Goal: Task Accomplishment & Management: Manage account settings

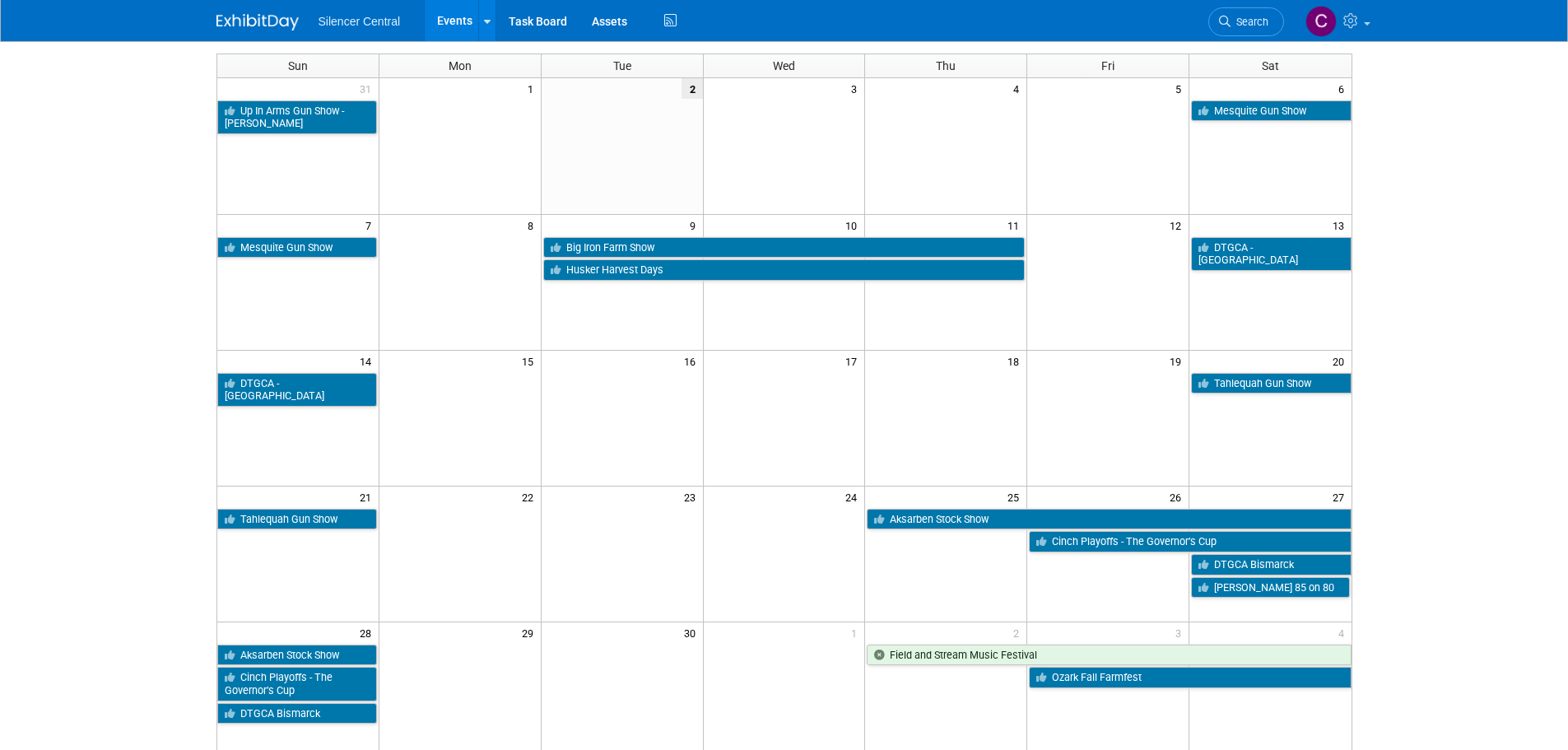
scroll to position [82, 0]
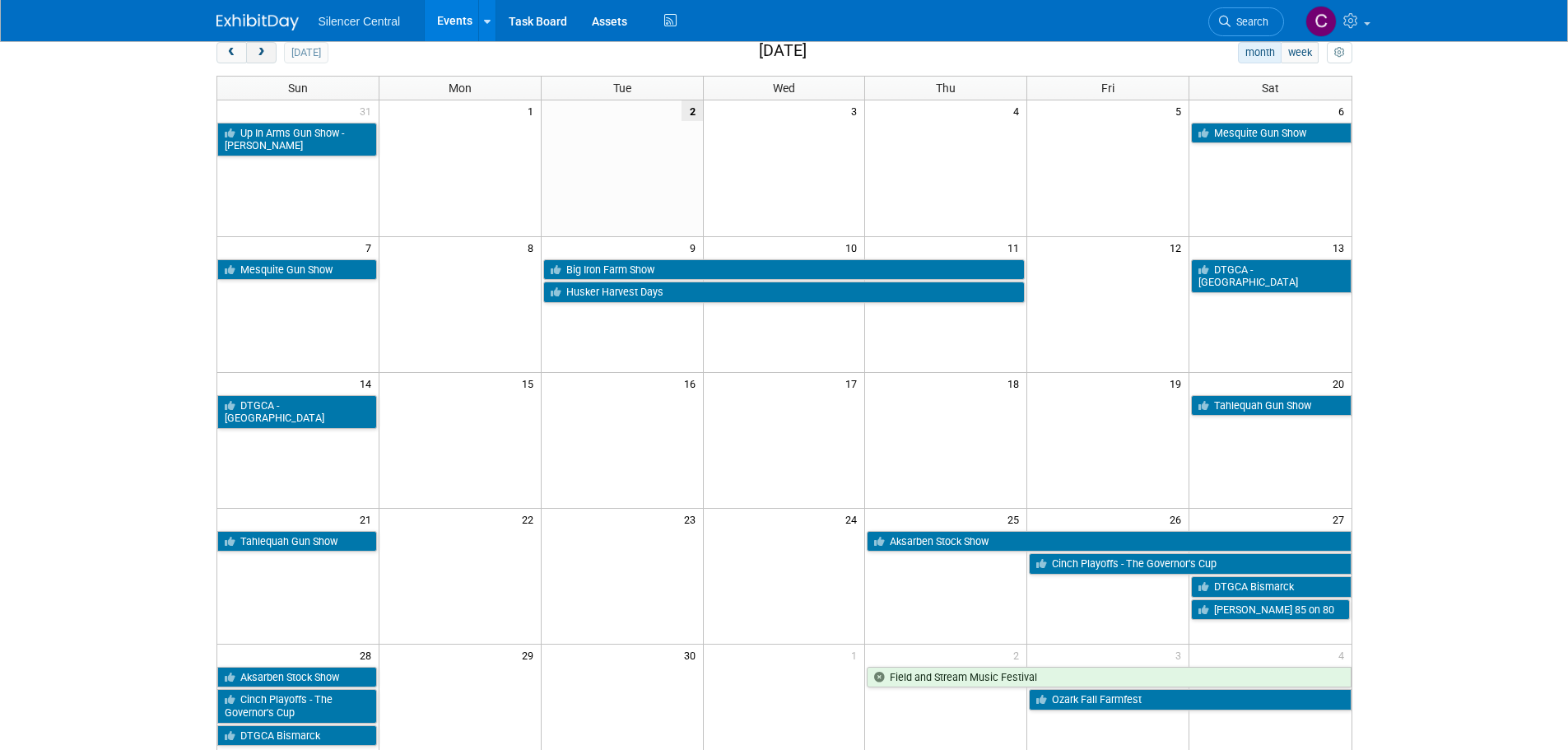
click at [268, 54] on button "next" at bounding box center [261, 52] width 31 height 21
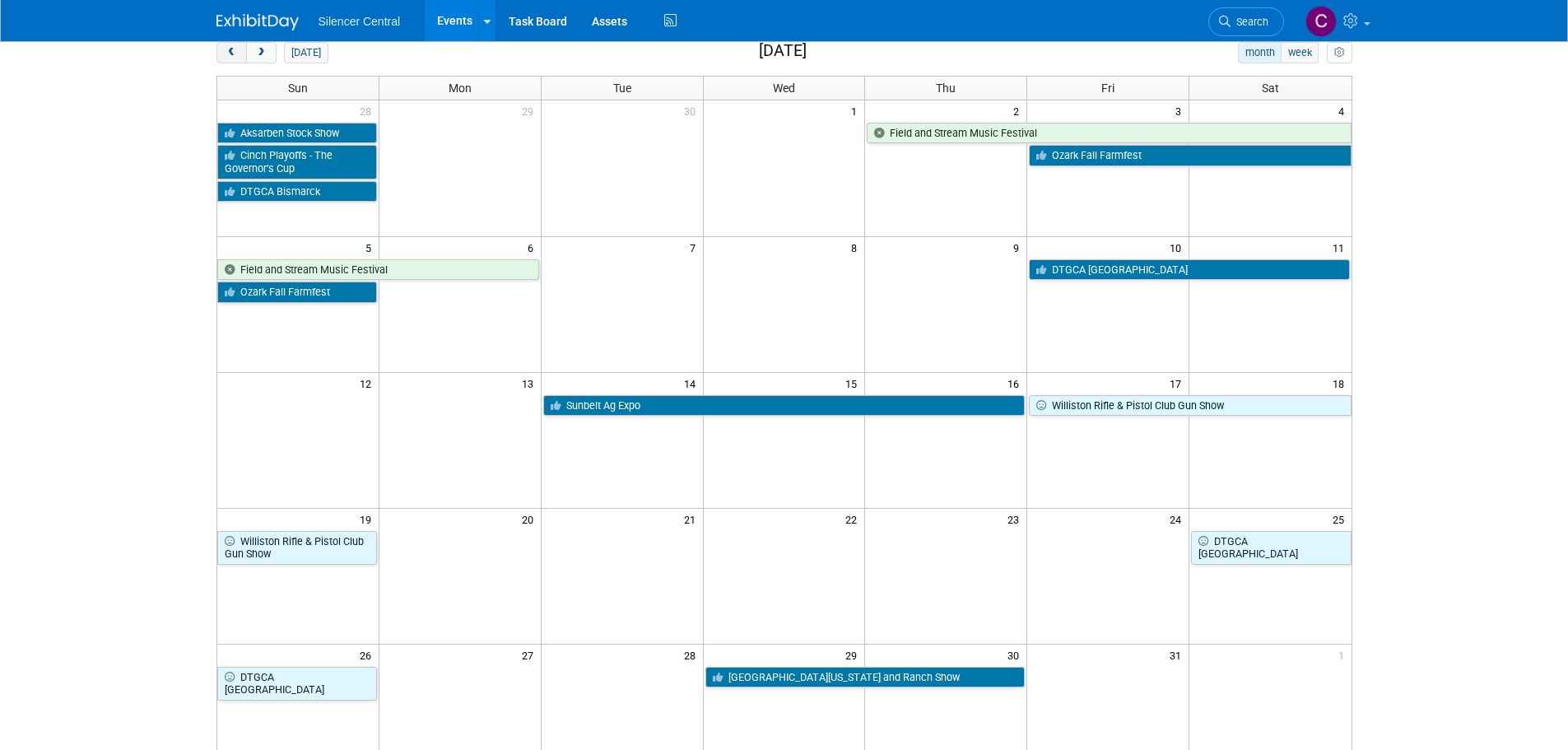
click at [225, 52] on span "prev" at bounding box center [231, 53] width 12 height 10
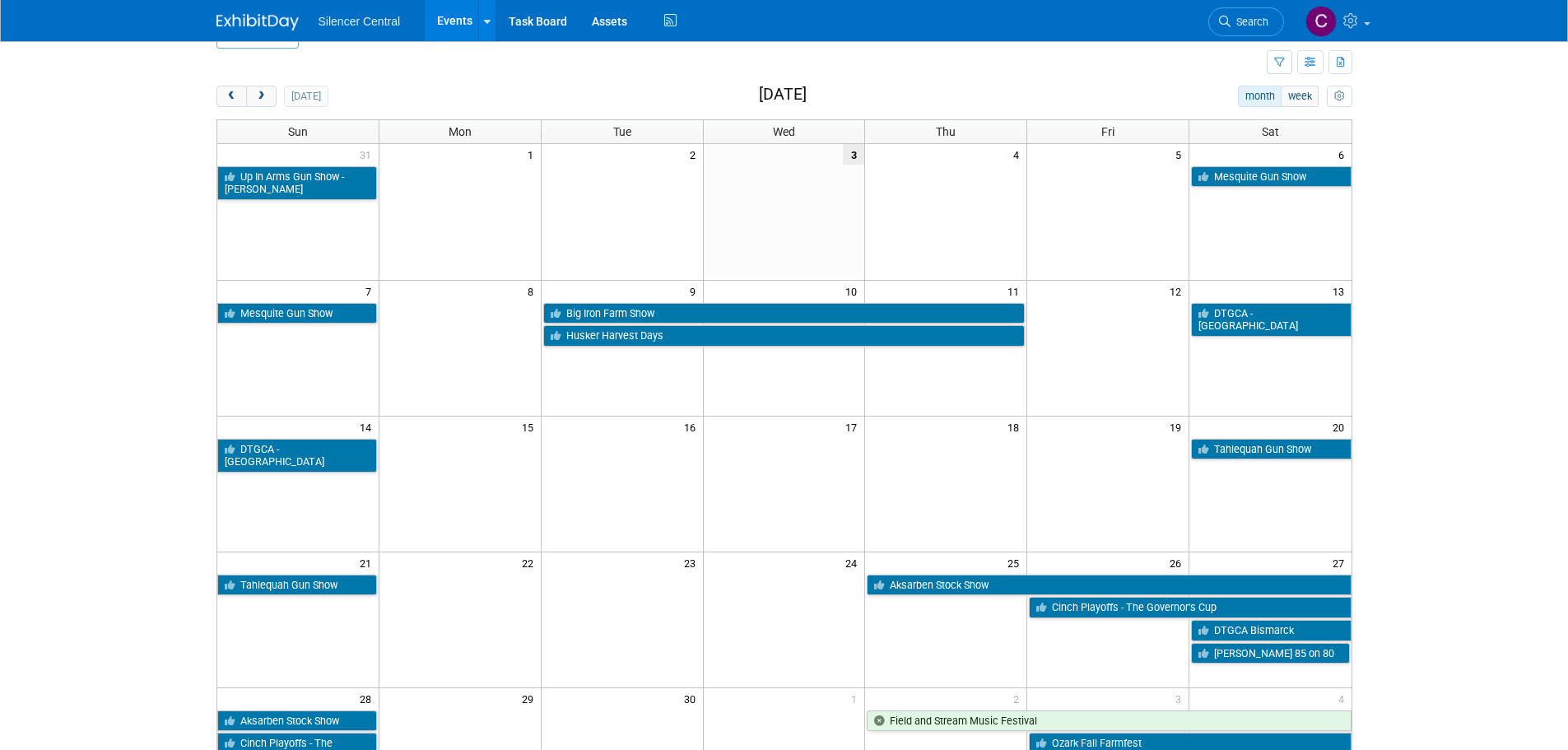
scroll to position [0, 0]
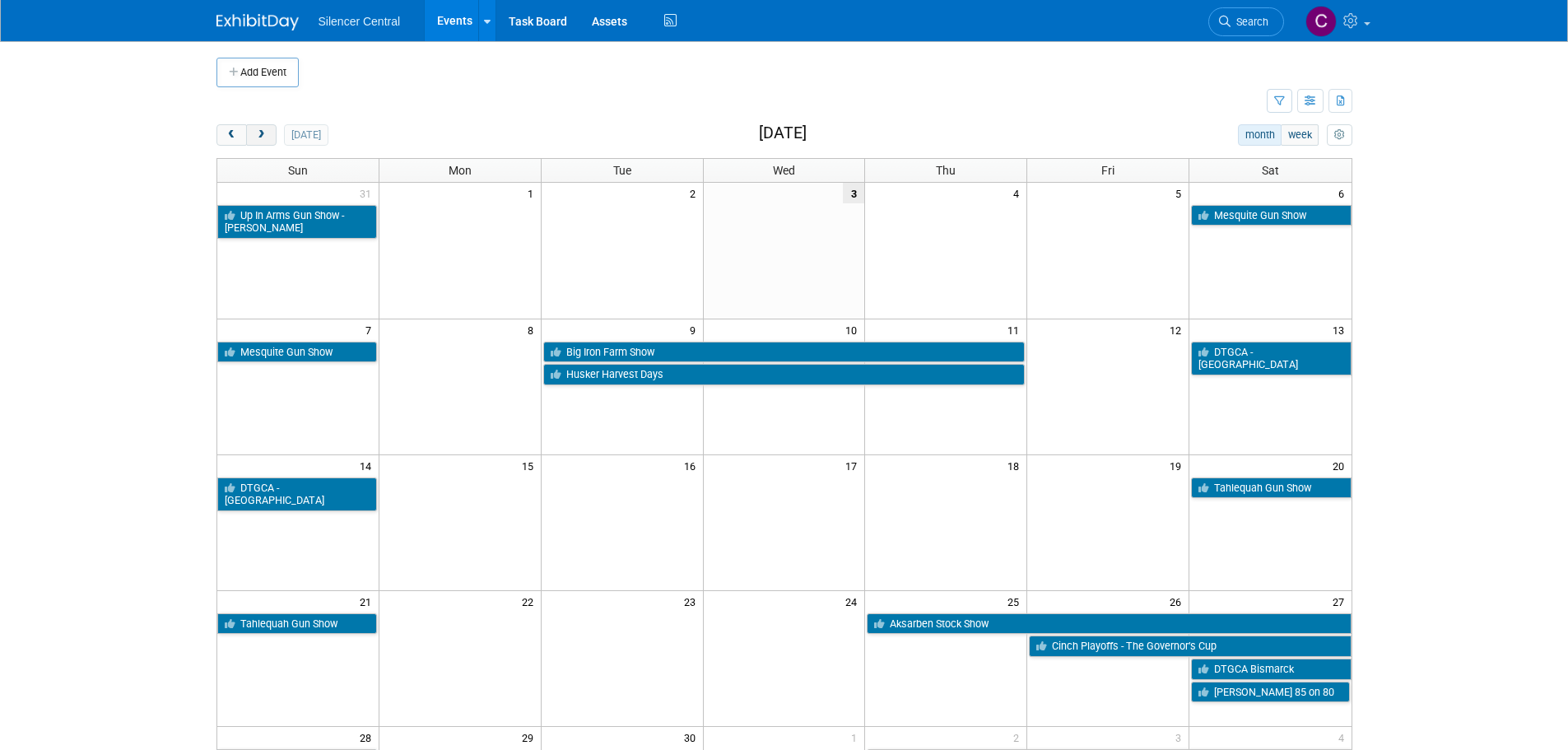
click at [260, 137] on span "next" at bounding box center [261, 135] width 12 height 10
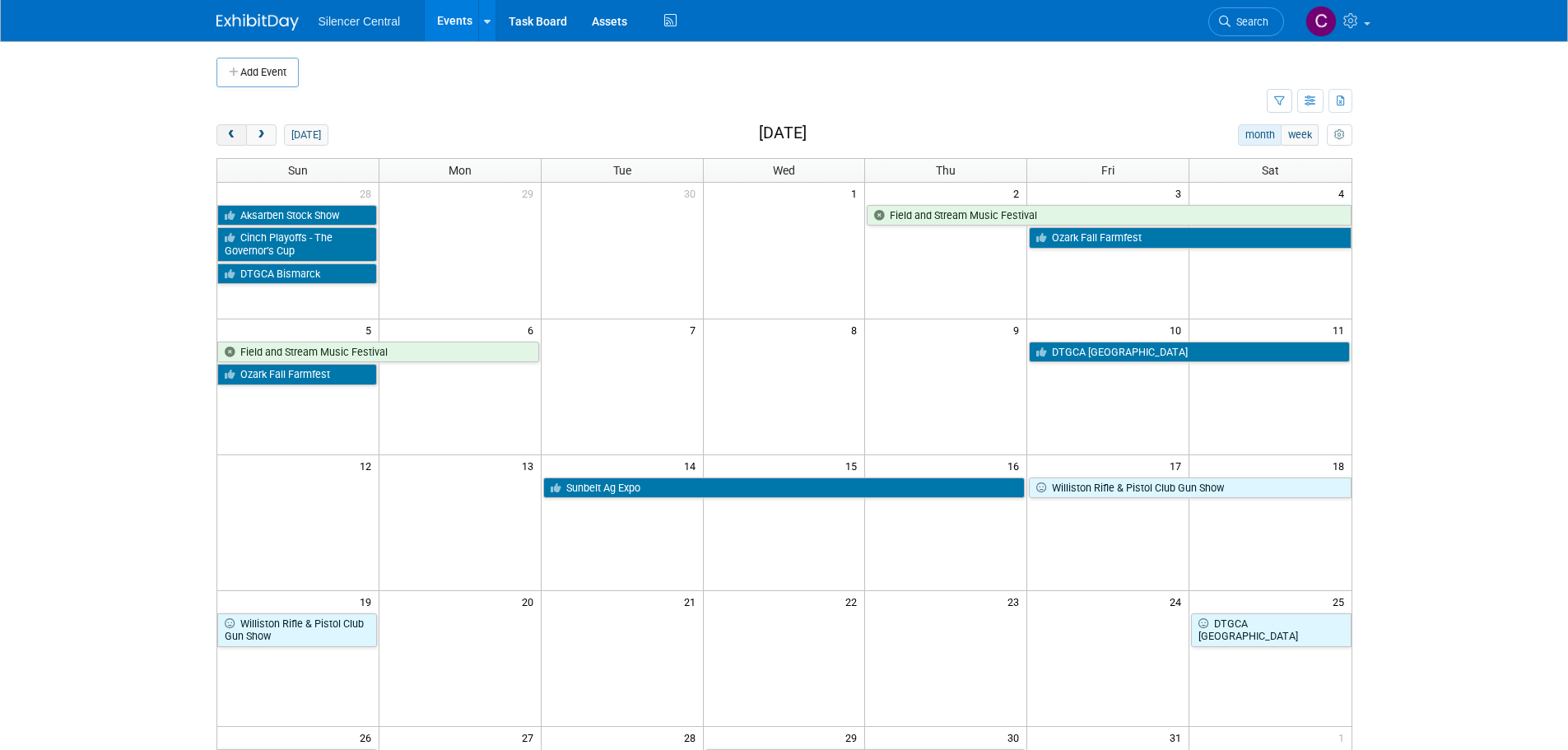
click at [225, 135] on span "prev" at bounding box center [231, 135] width 12 height 10
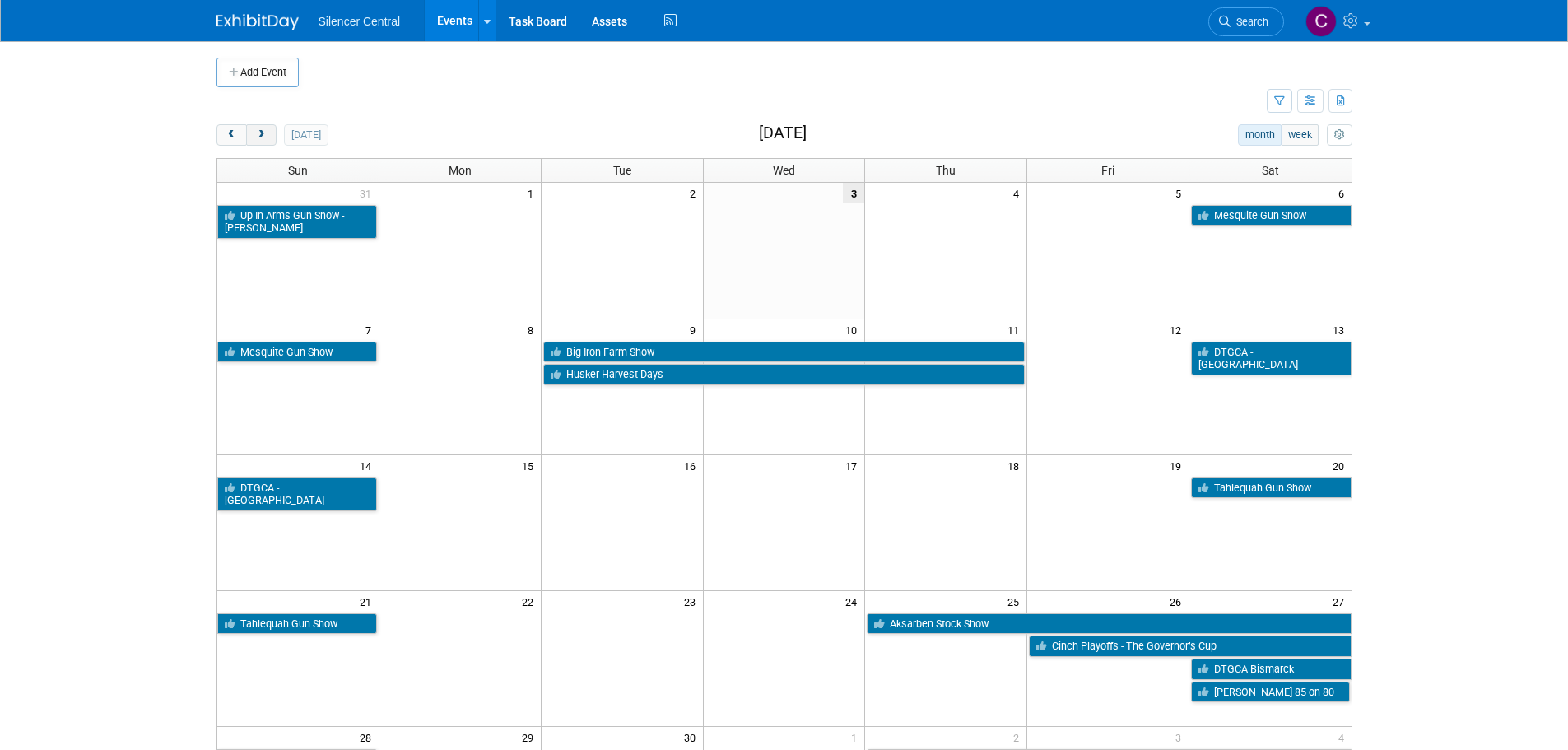
click at [261, 142] on button "next" at bounding box center [261, 135] width 31 height 21
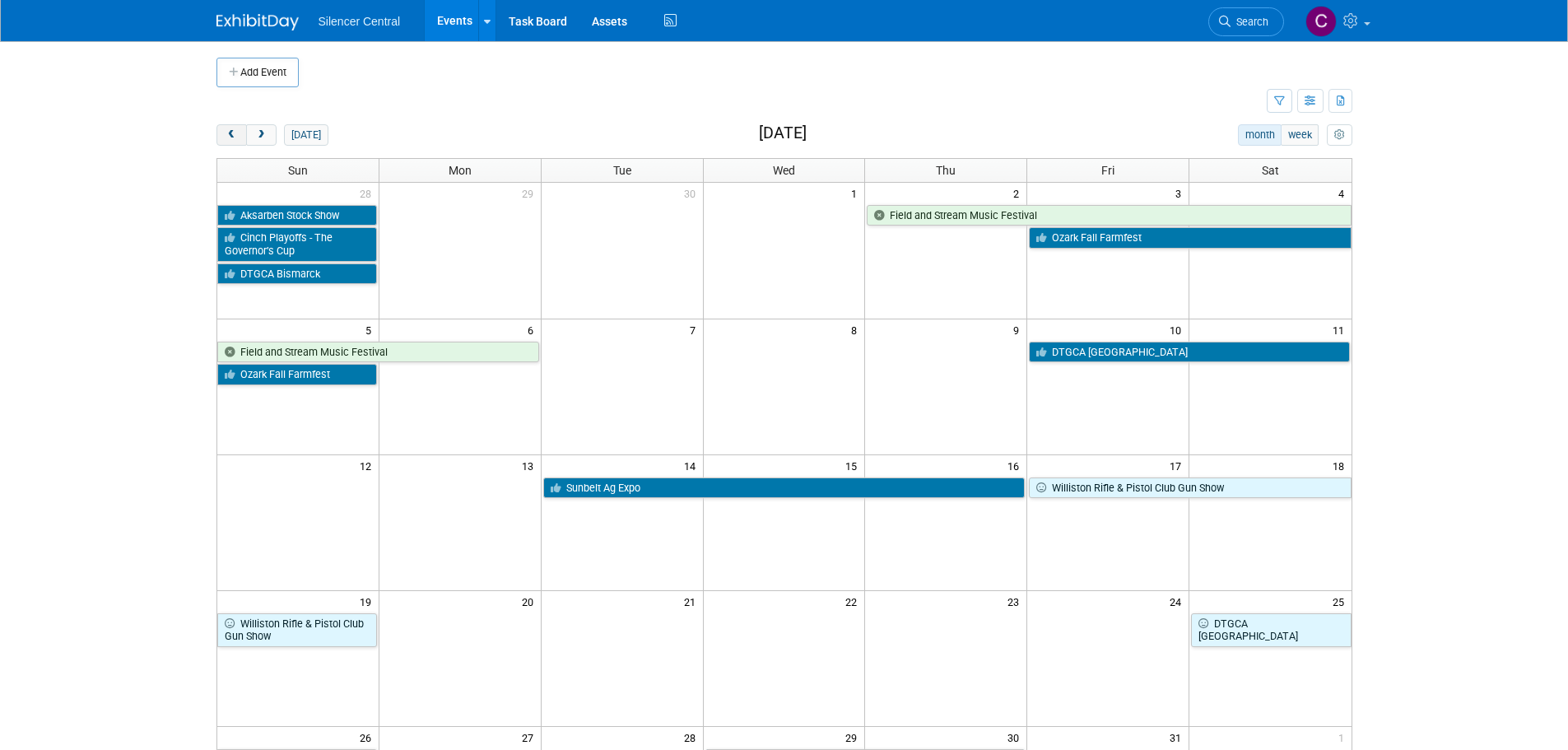
click at [224, 138] on button "prev" at bounding box center [232, 135] width 31 height 21
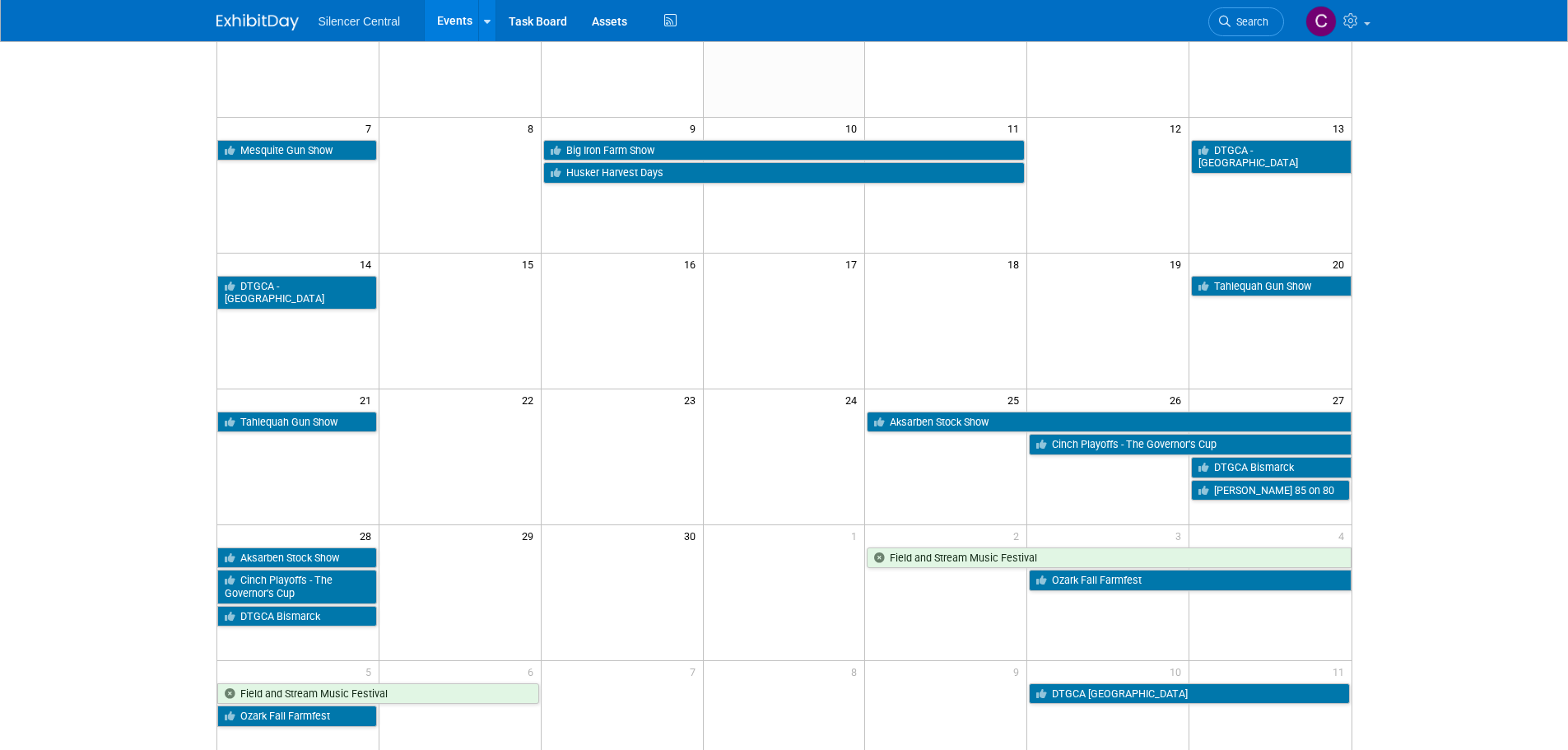
scroll to position [99, 0]
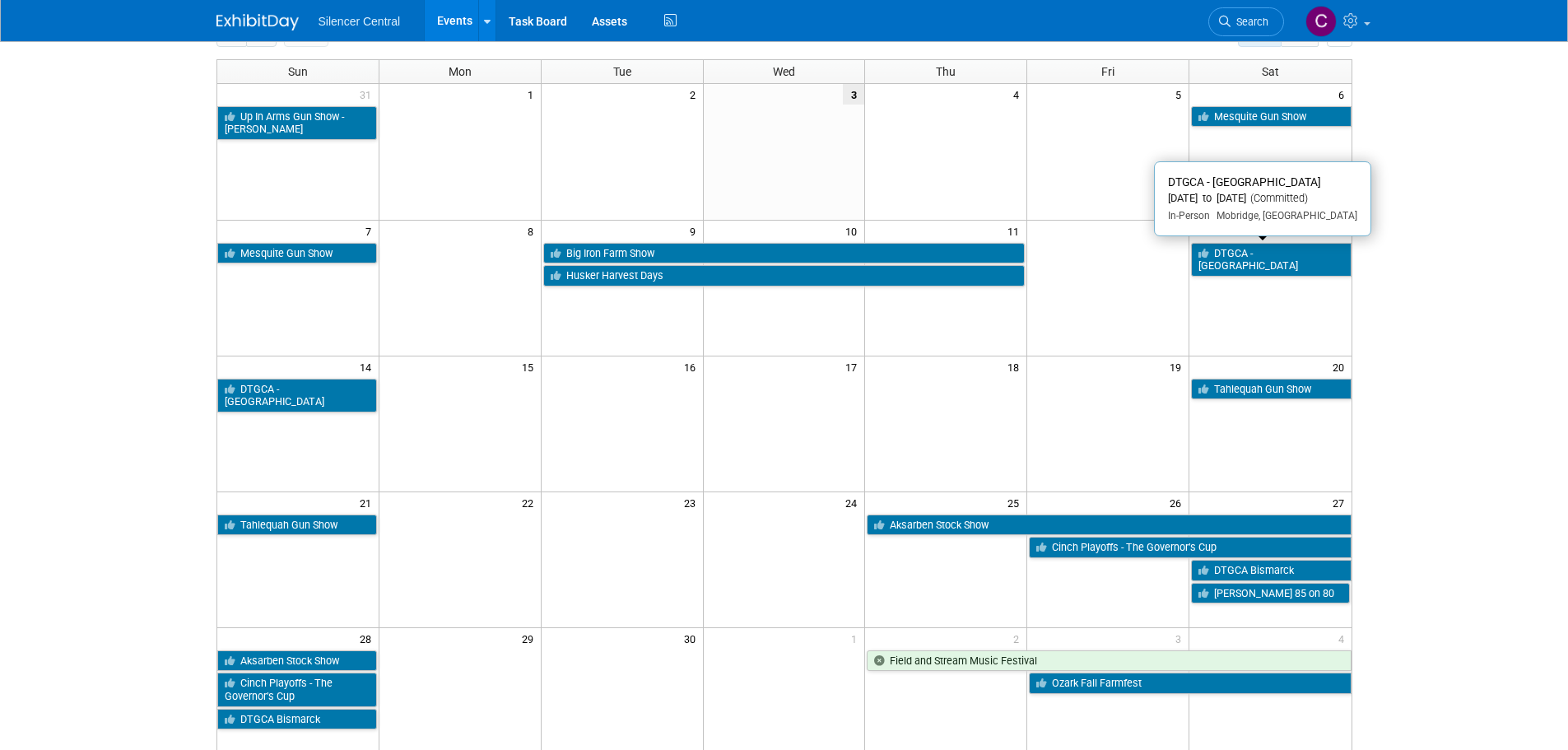
click at [1265, 247] on link "DTGCA - [GEOGRAPHIC_DATA]" at bounding box center [1271, 259] width 159 height 33
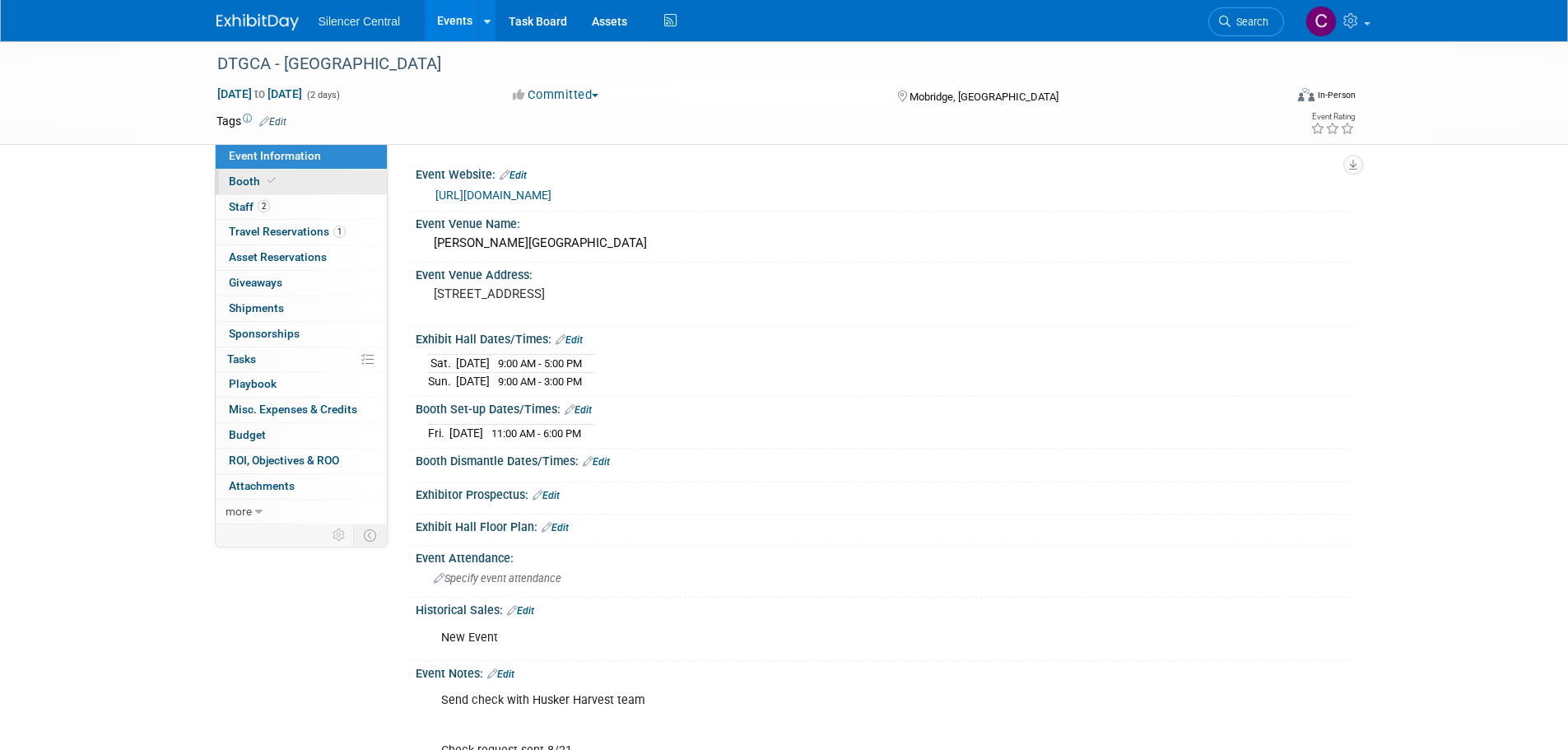
click at [272, 177] on icon at bounding box center [272, 181] width 9 height 9
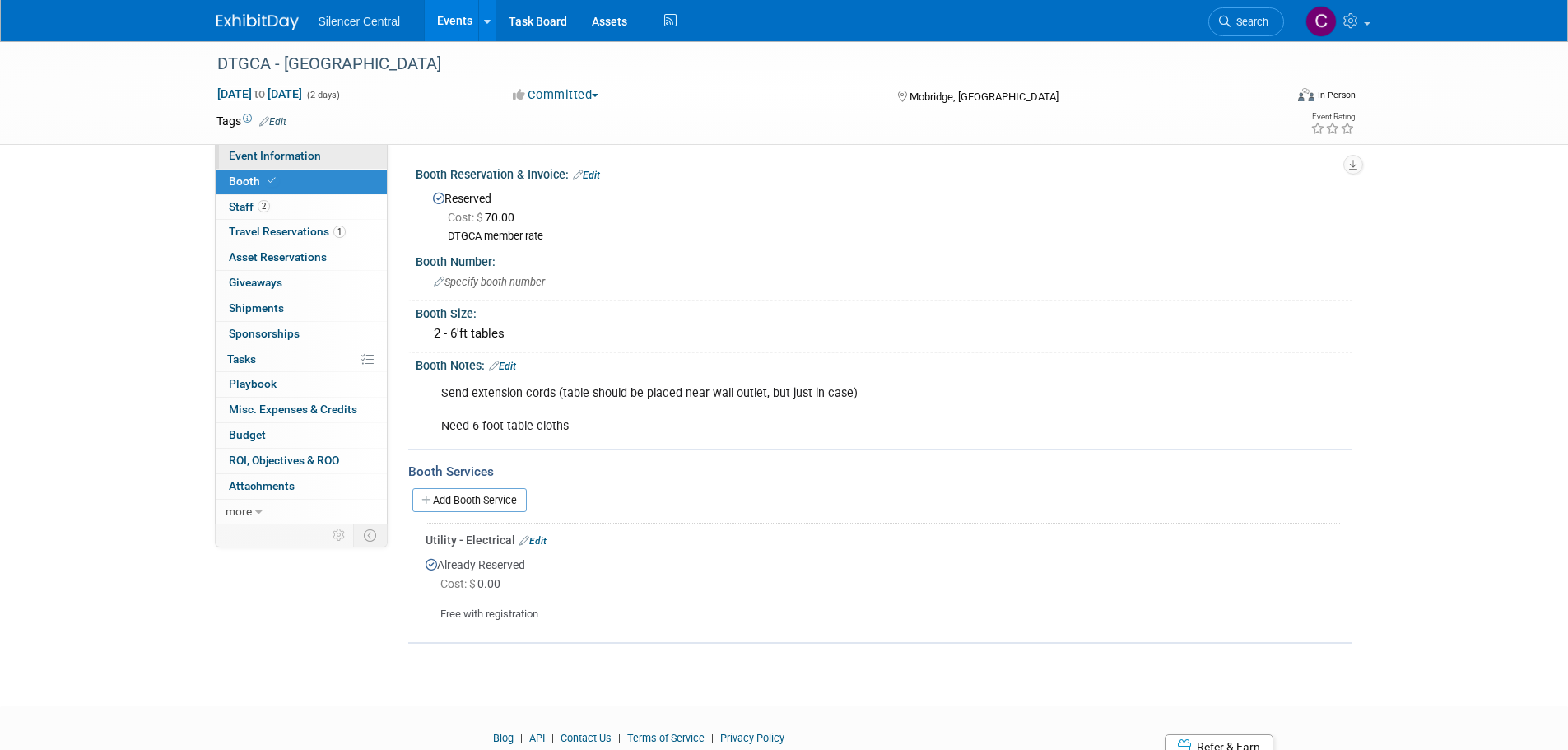
click at [282, 164] on link "Event Information" at bounding box center [302, 156] width 171 height 25
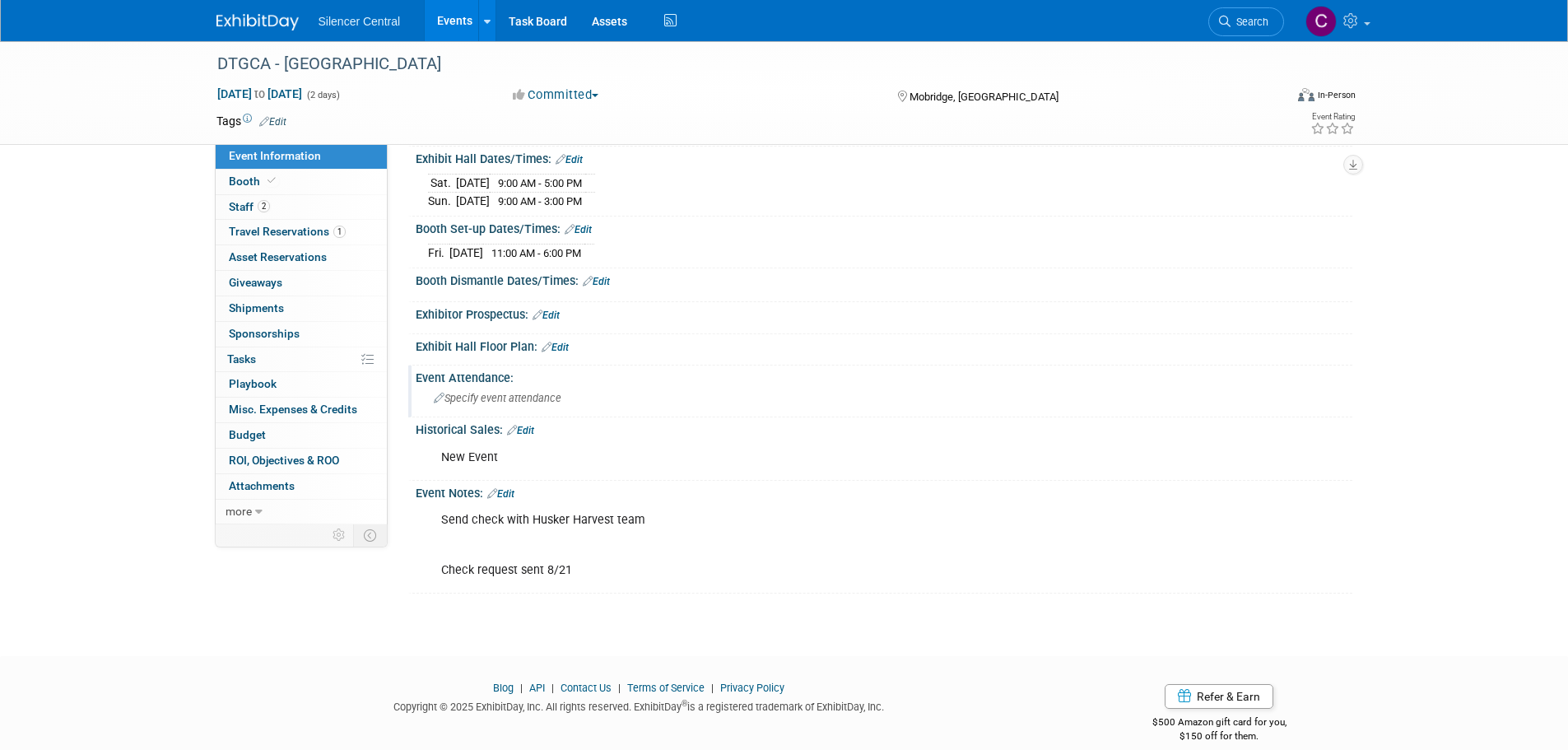
scroll to position [200, 0]
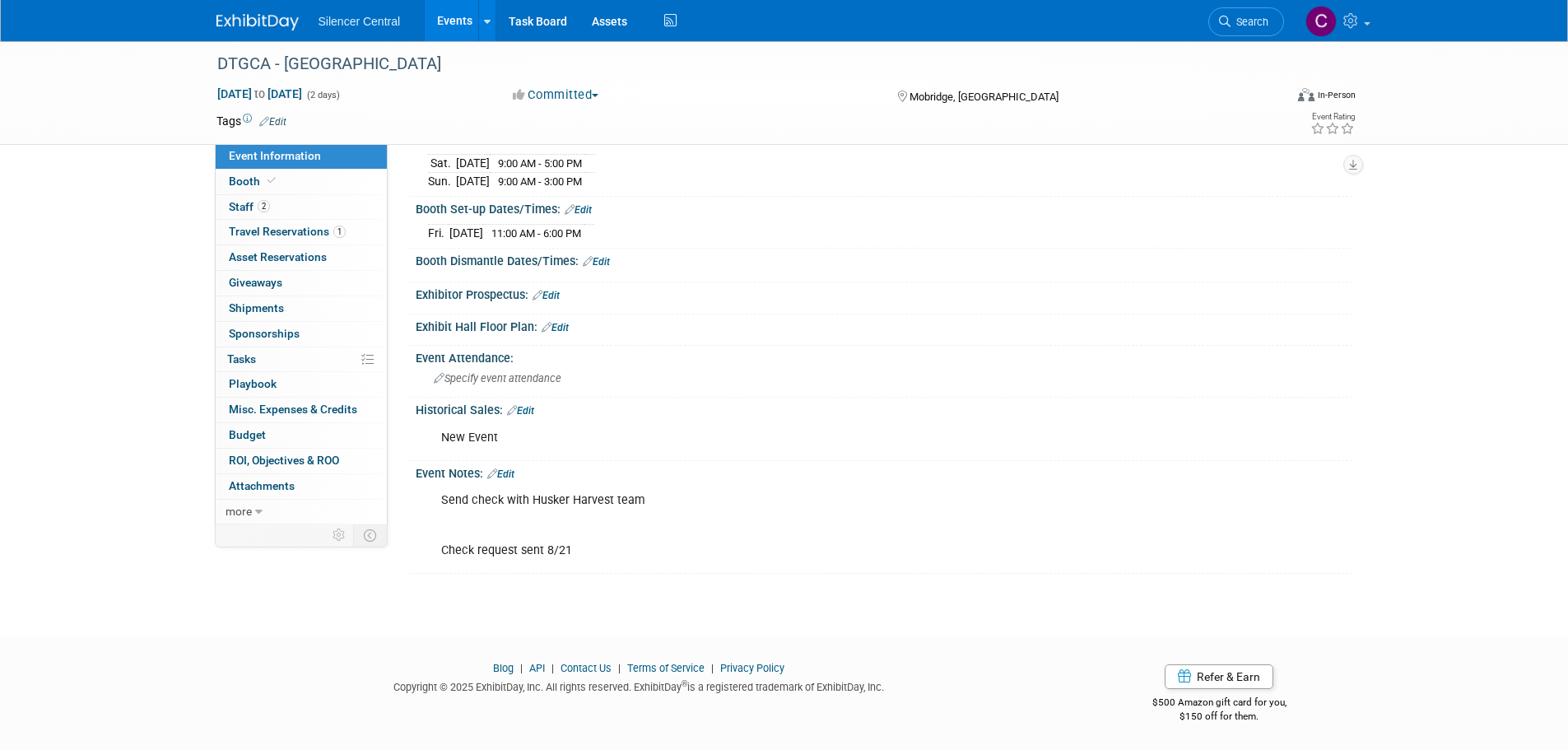
click at [514, 471] on link "Edit" at bounding box center [501, 474] width 27 height 11
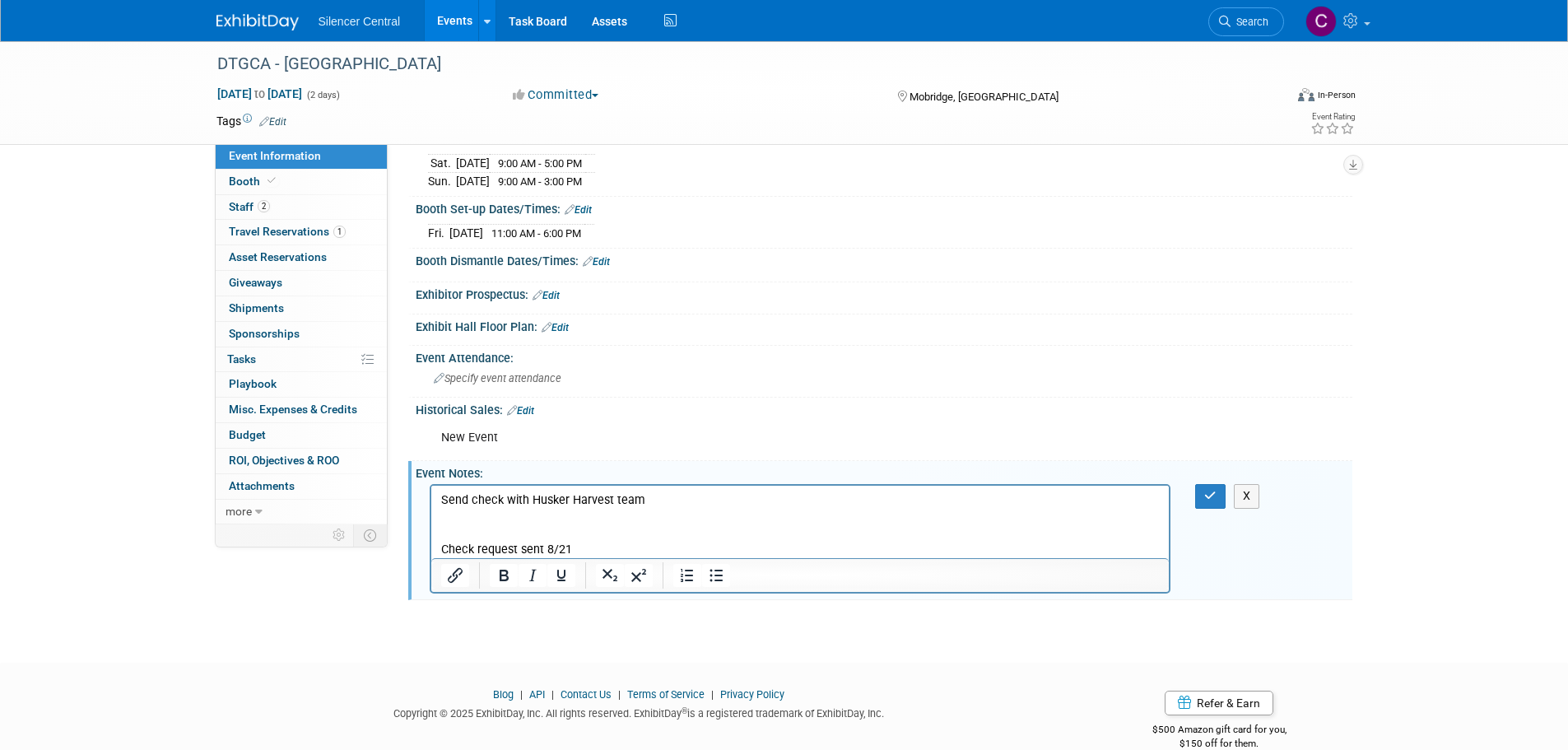
scroll to position [0, 0]
click at [721, 505] on p "Send check with Husker Harvest team Check request sent 8/21" at bounding box center [800, 525] width 720 height 66
click at [1221, 489] on button "button" at bounding box center [1211, 496] width 31 height 24
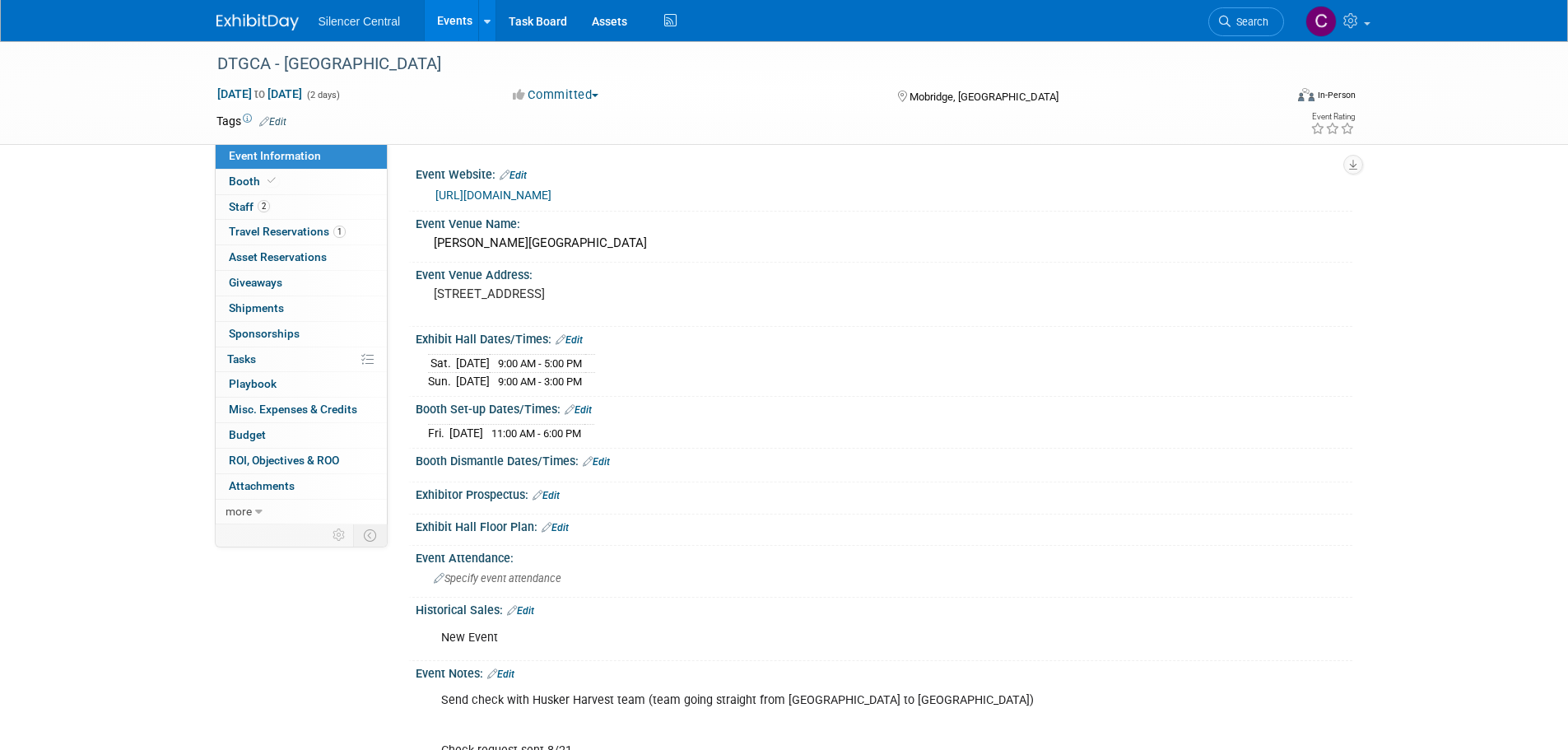
click at [251, 25] on img at bounding box center [258, 21] width 82 height 16
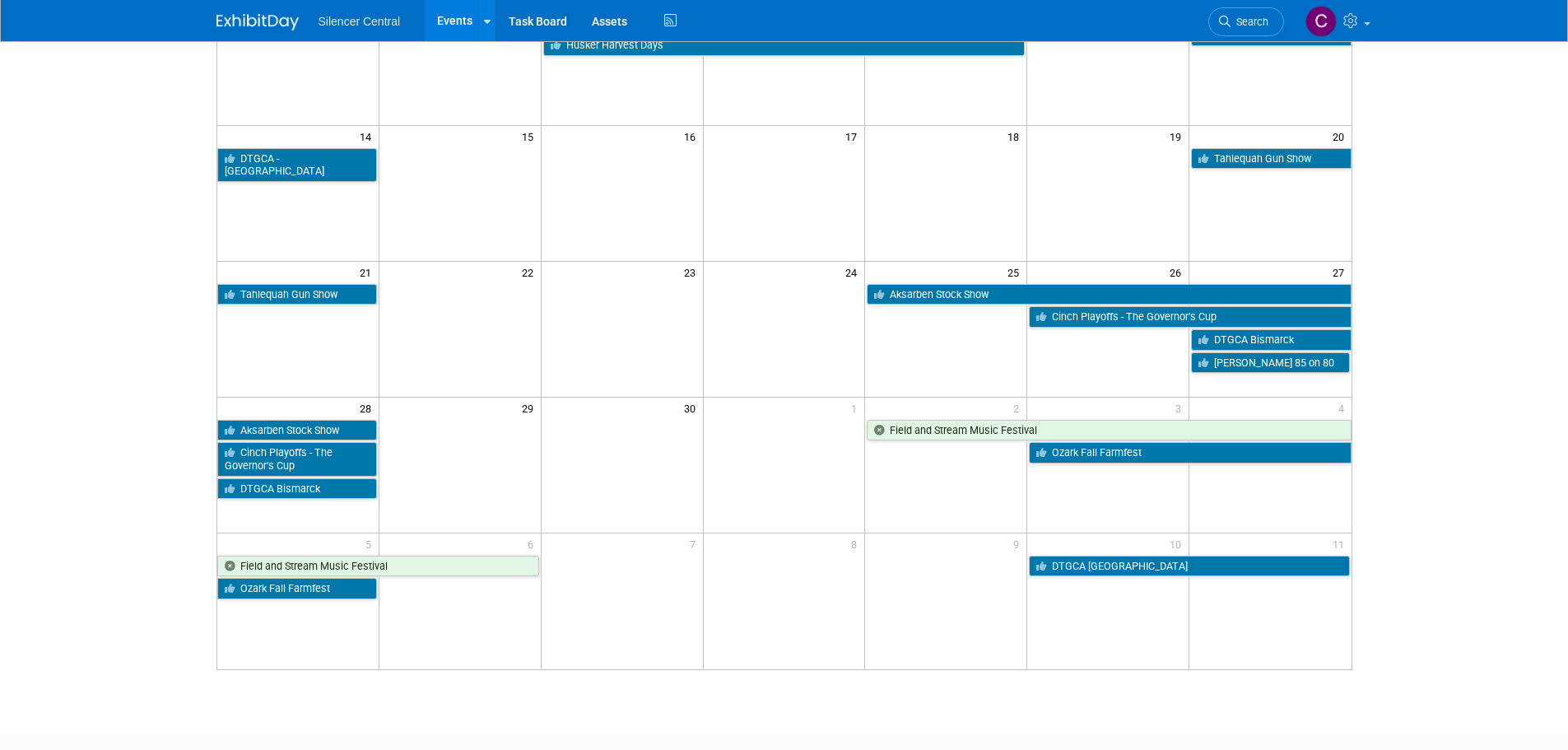
scroll to position [82, 0]
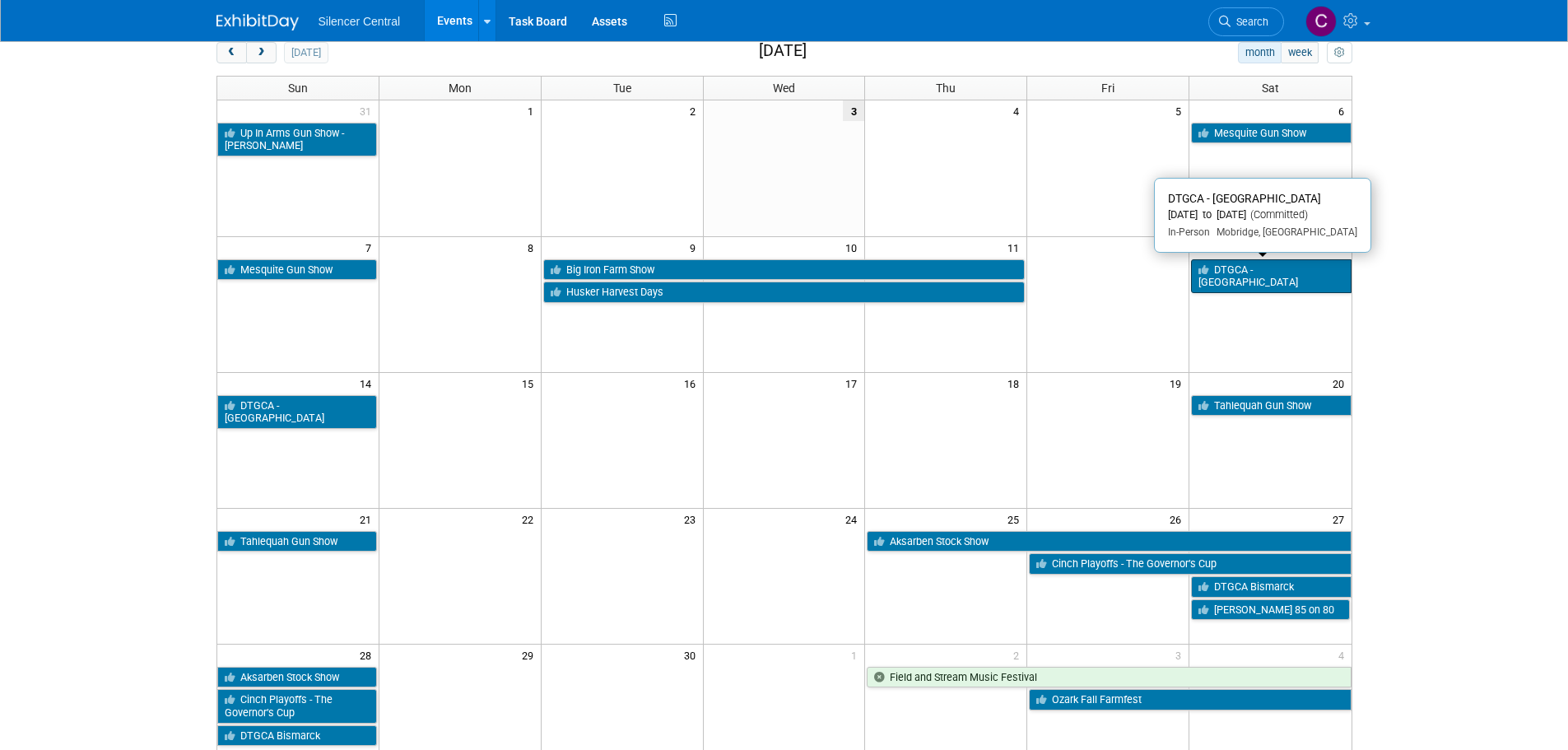
click at [1233, 274] on link "DTGCA - [GEOGRAPHIC_DATA]" at bounding box center [1271, 276] width 159 height 33
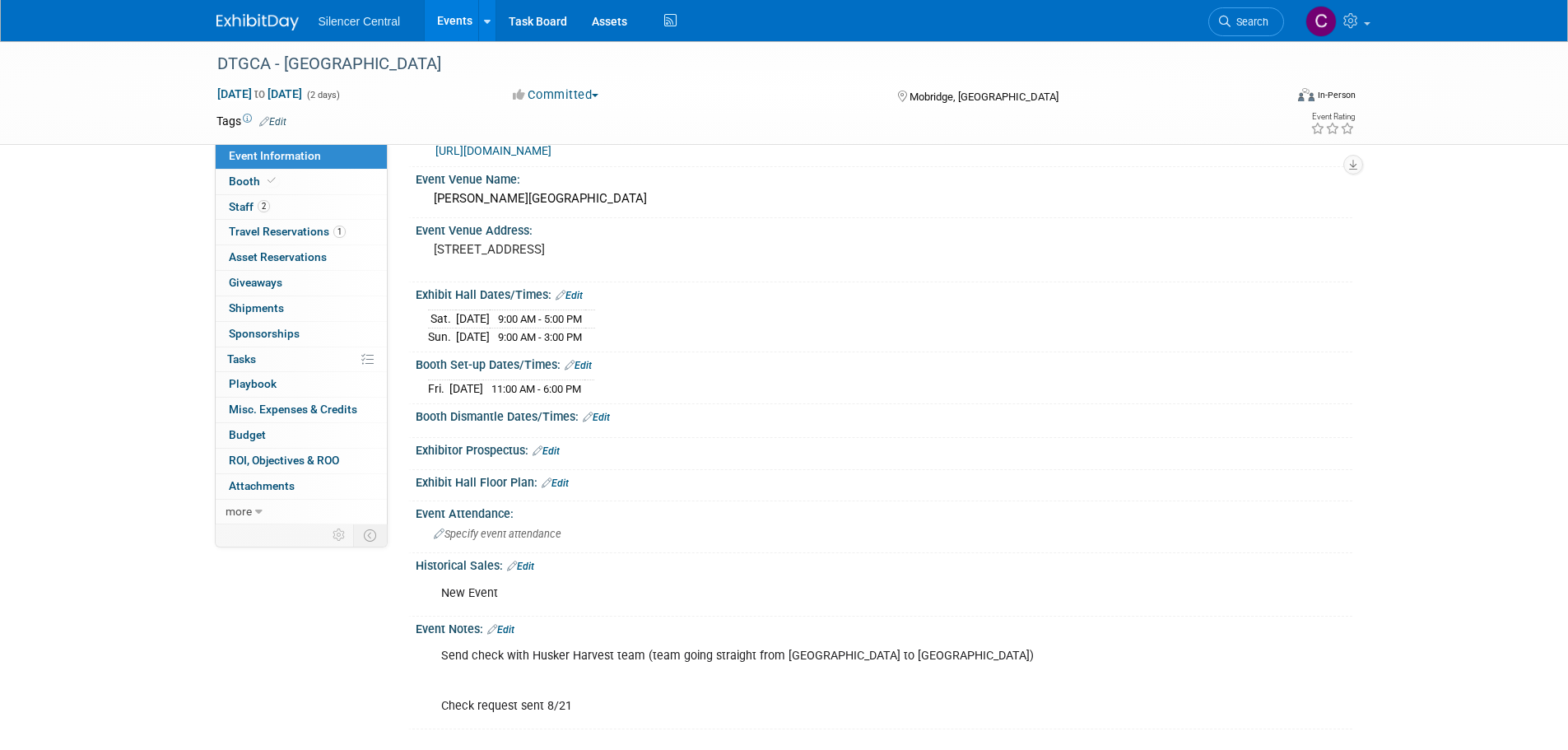
scroll to position [82, 0]
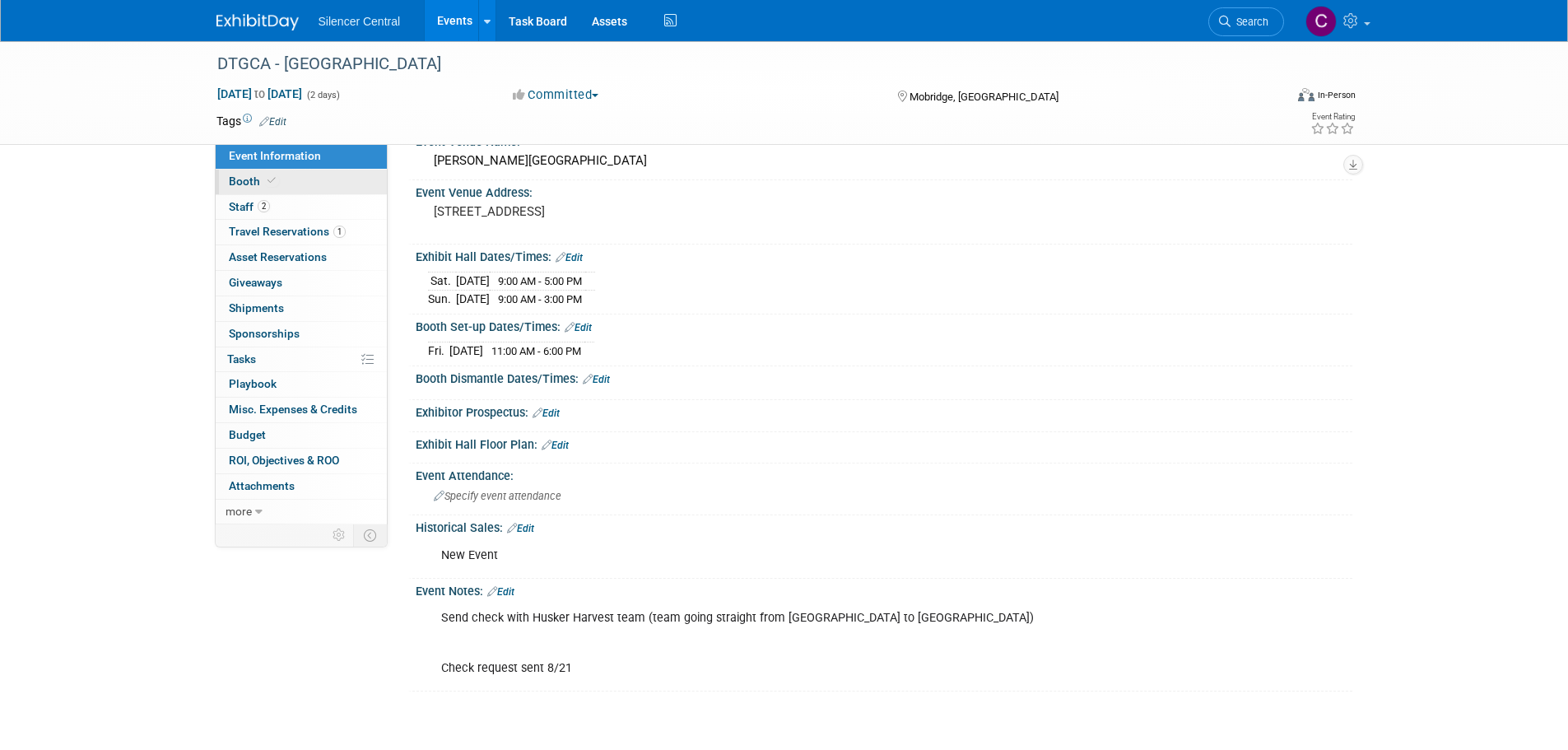
click at [325, 184] on link "Booth" at bounding box center [302, 182] width 171 height 25
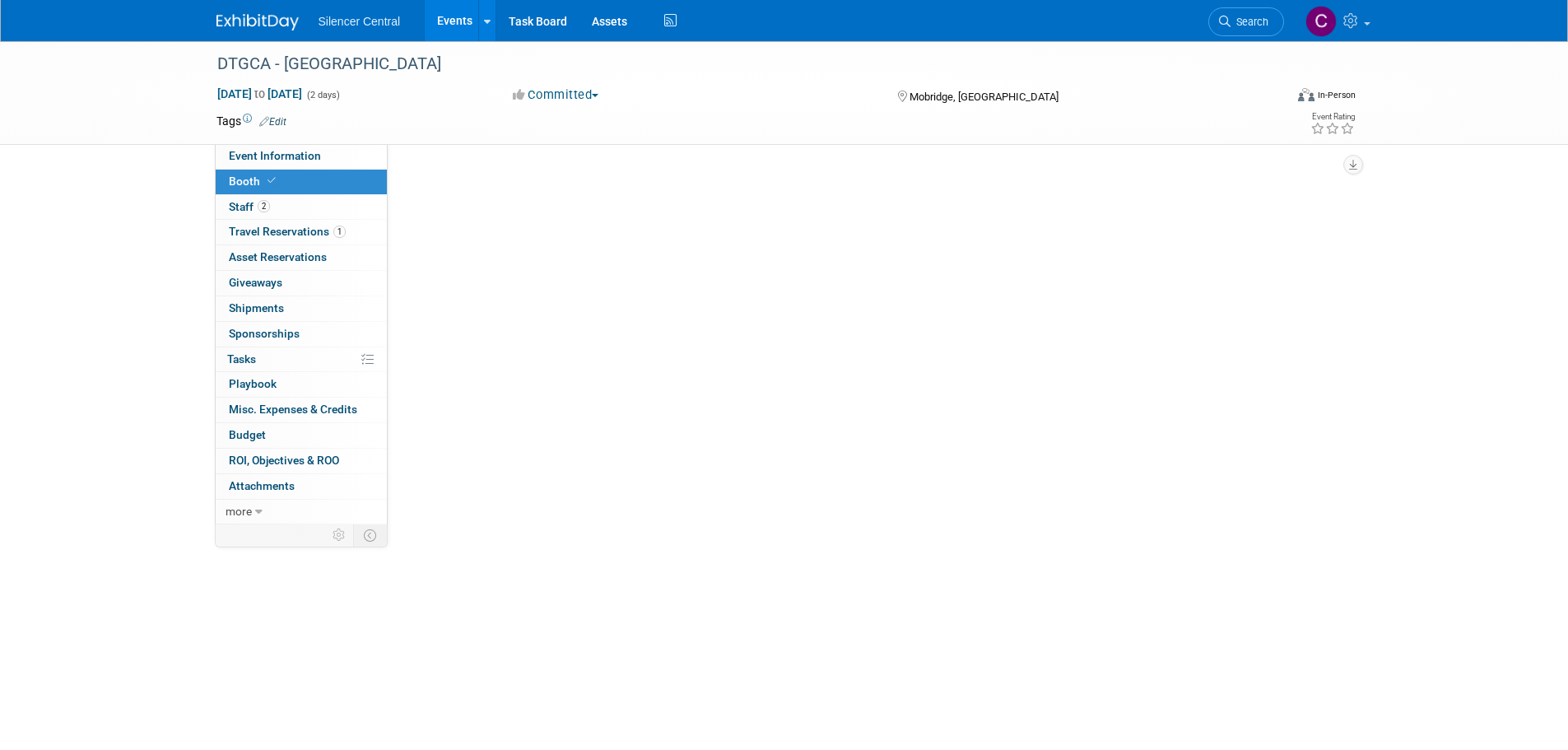
scroll to position [0, 0]
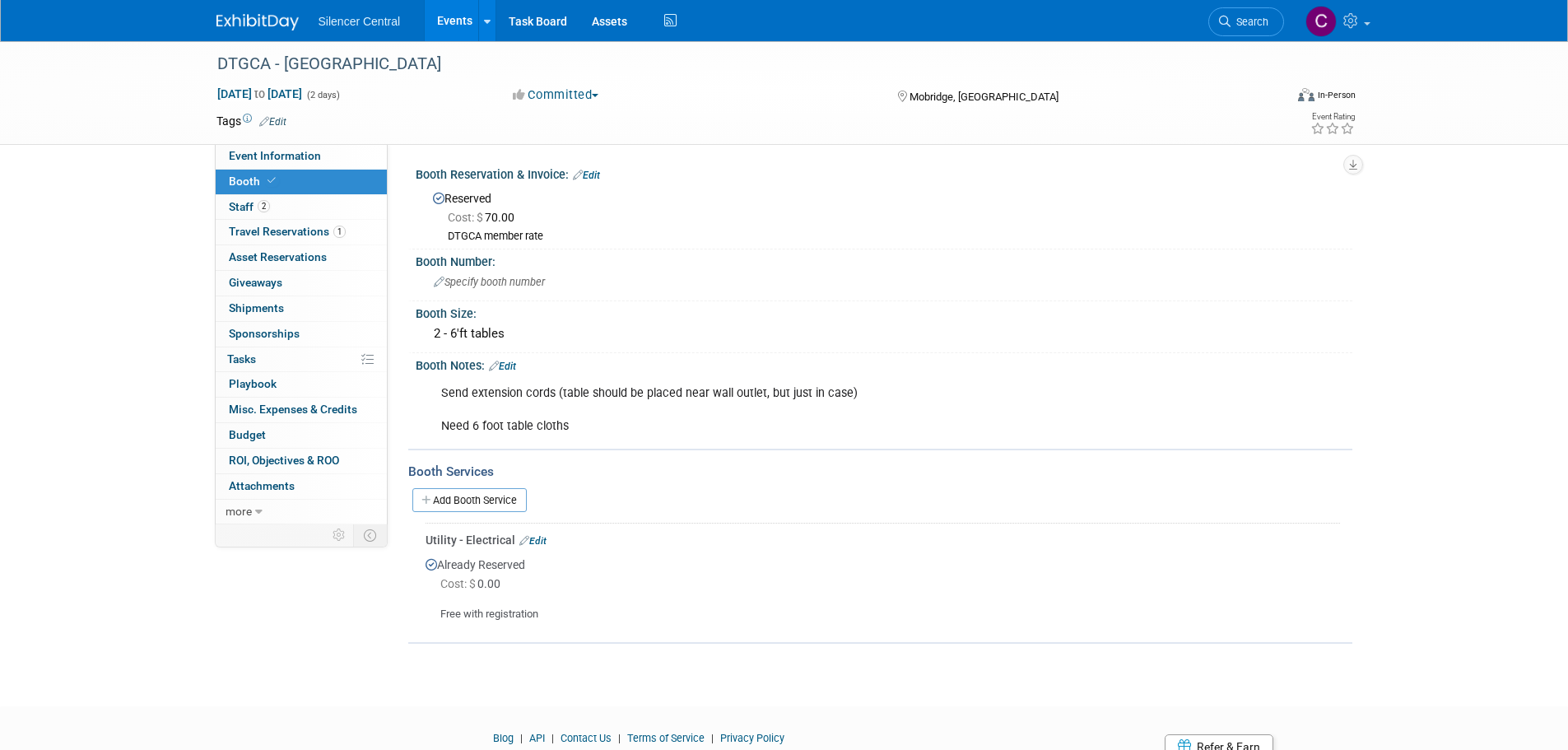
click at [252, 33] on div "Silencer Central Events Add Event Bulk Upload Events Shareable Event Boards Rec…" at bounding box center [785, 21] width 1136 height 41
click at [254, 18] on img at bounding box center [258, 21] width 82 height 16
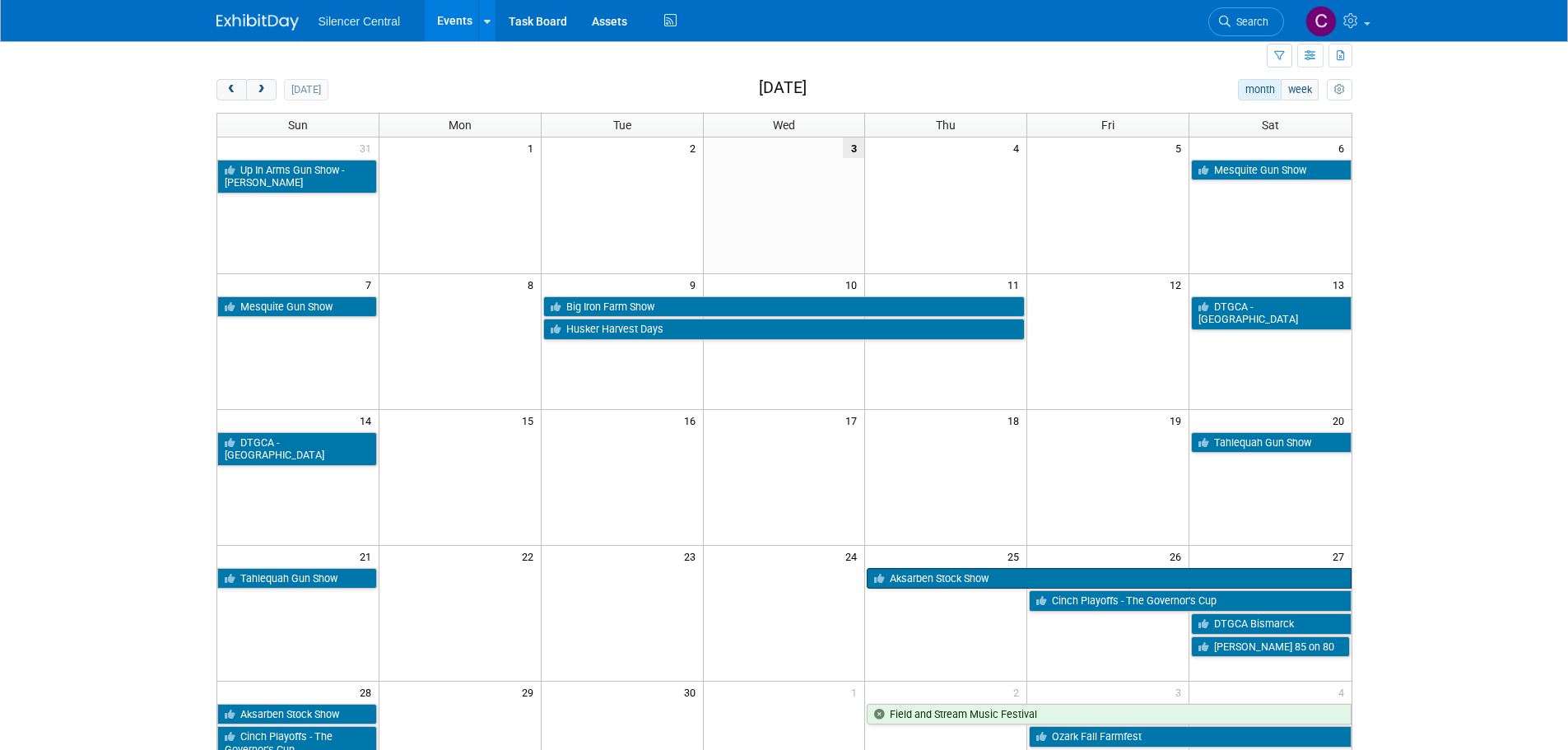
scroll to position [82, 0]
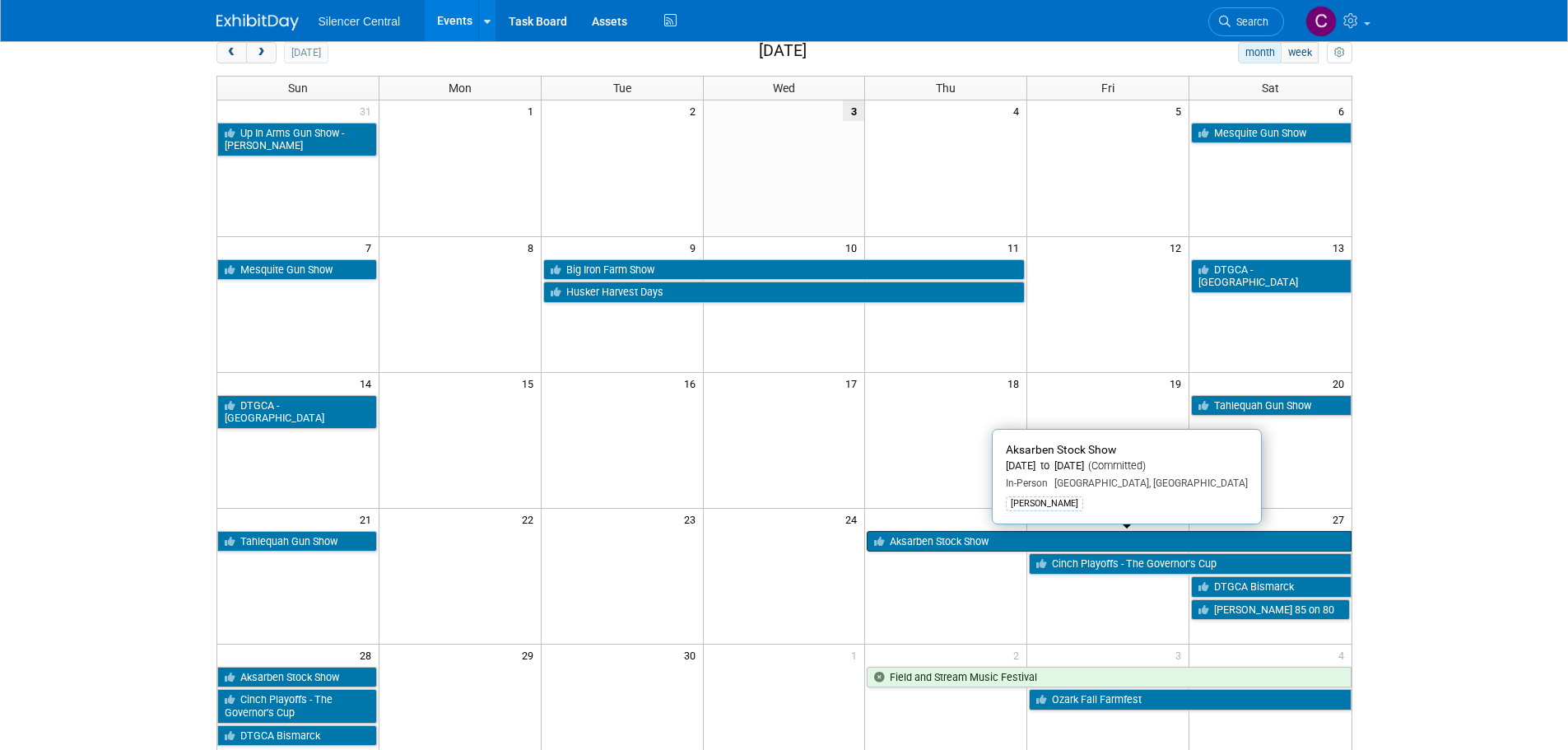
click at [943, 544] on link "Aksarben Stock Show" at bounding box center [1108, 542] width 484 height 21
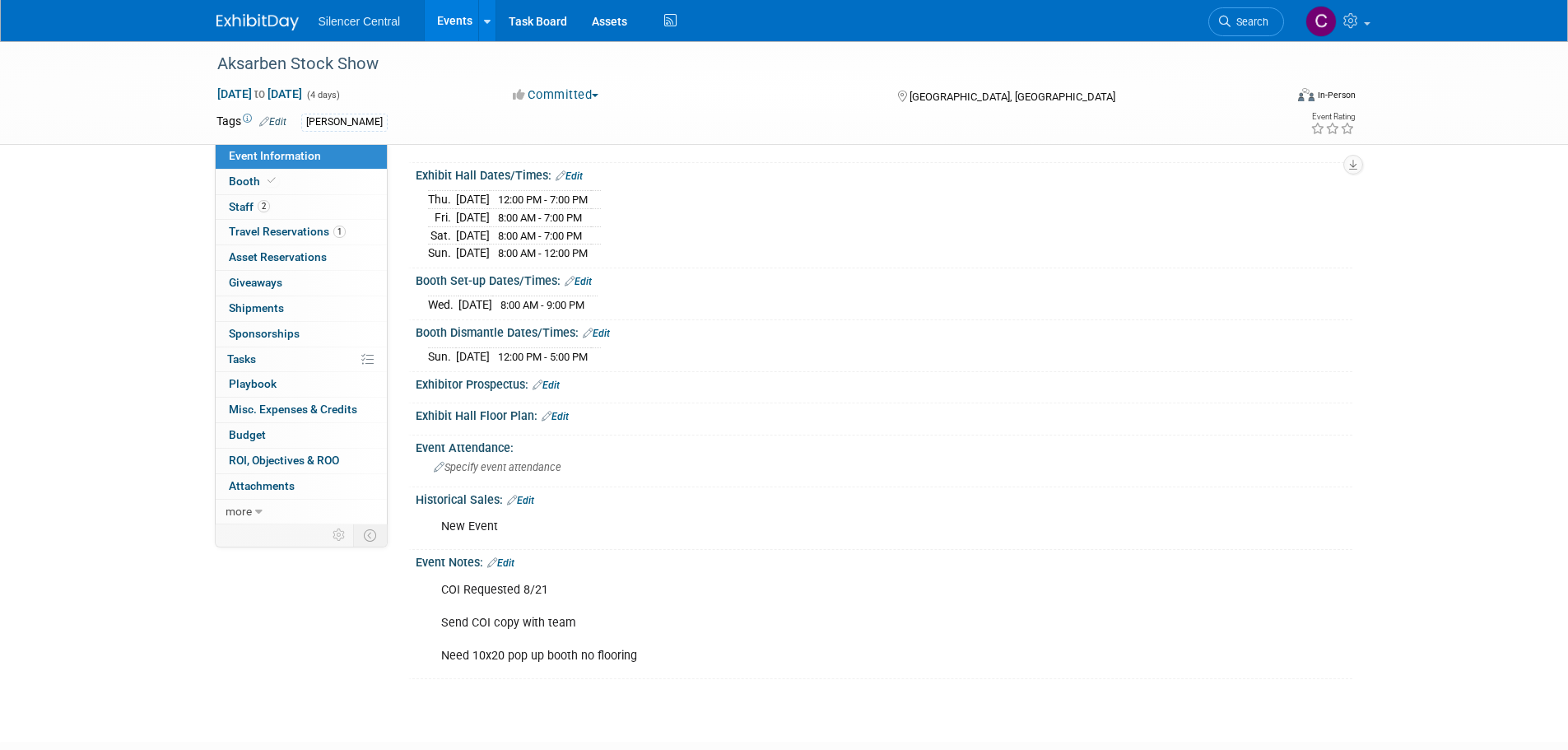
scroll to position [165, 0]
click at [506, 556] on link "Edit" at bounding box center [501, 561] width 27 height 11
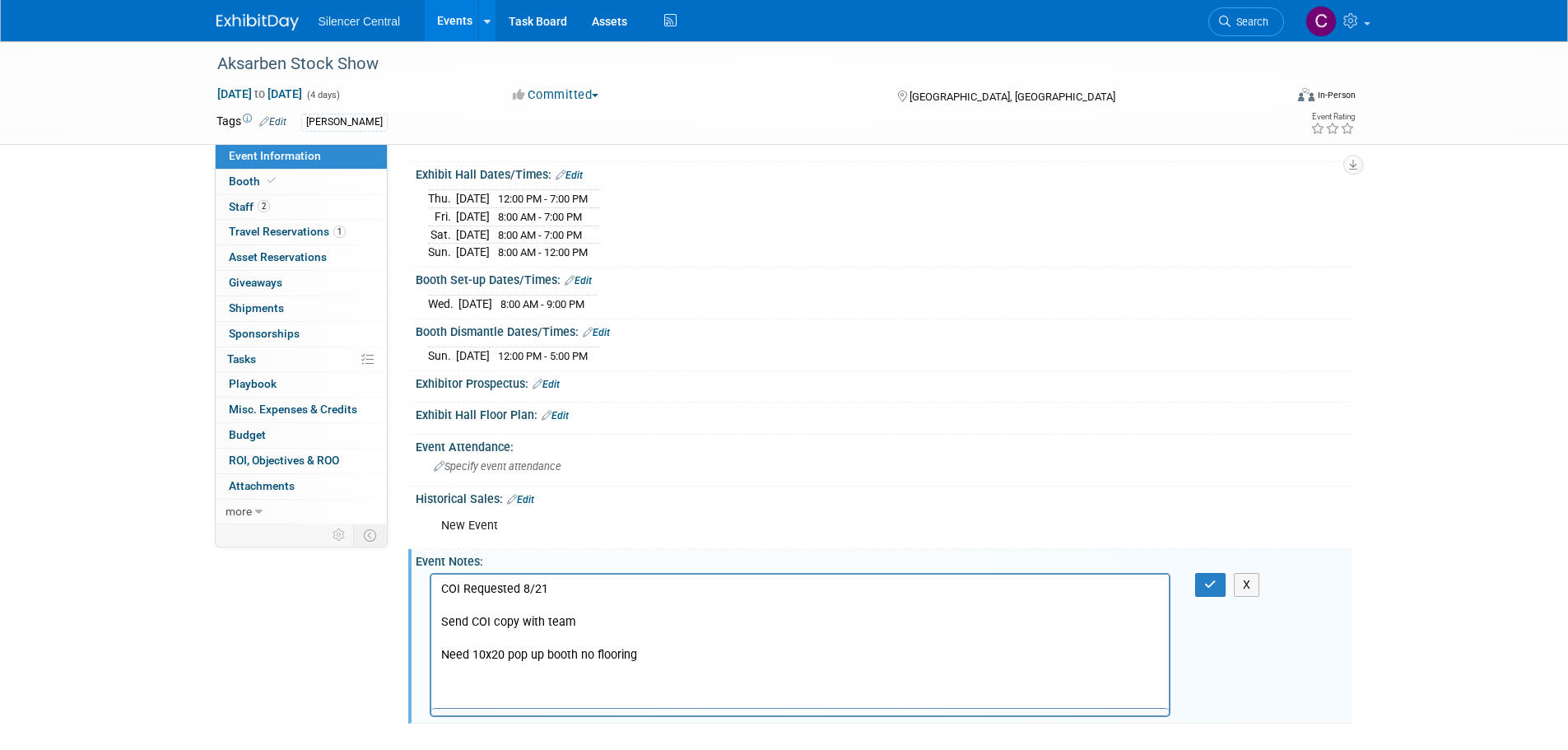
scroll to position [0, 0]
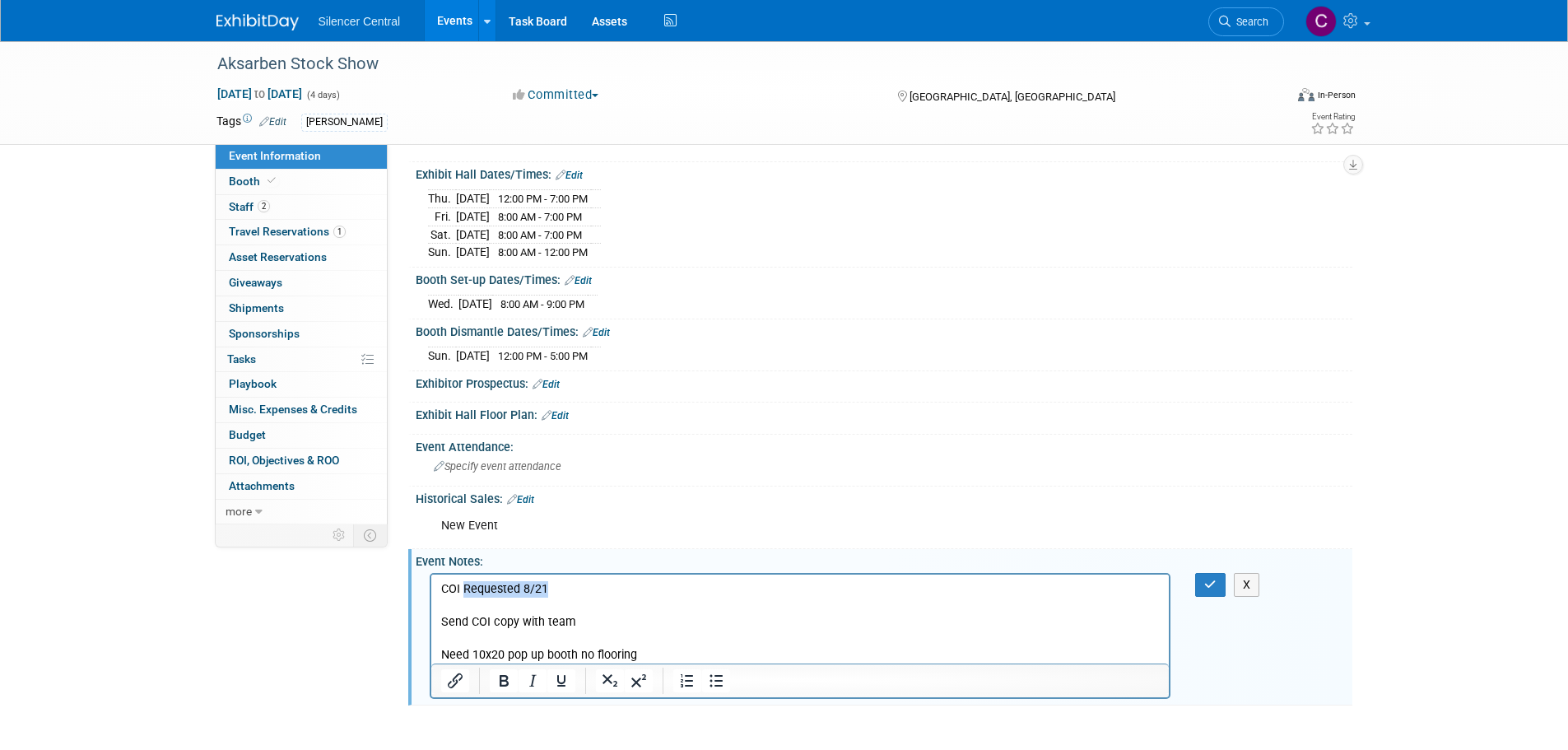
drag, startPoint x: 561, startPoint y: 586, endPoint x: 465, endPoint y: 590, distance: 96.1
click at [465, 590] on p "COI Requested 8/21 Send COI copy with team Need 10x20 pop up booth no flooring" at bounding box center [800, 621] width 720 height 82
click at [1212, 582] on icon "button" at bounding box center [1210, 584] width 12 height 11
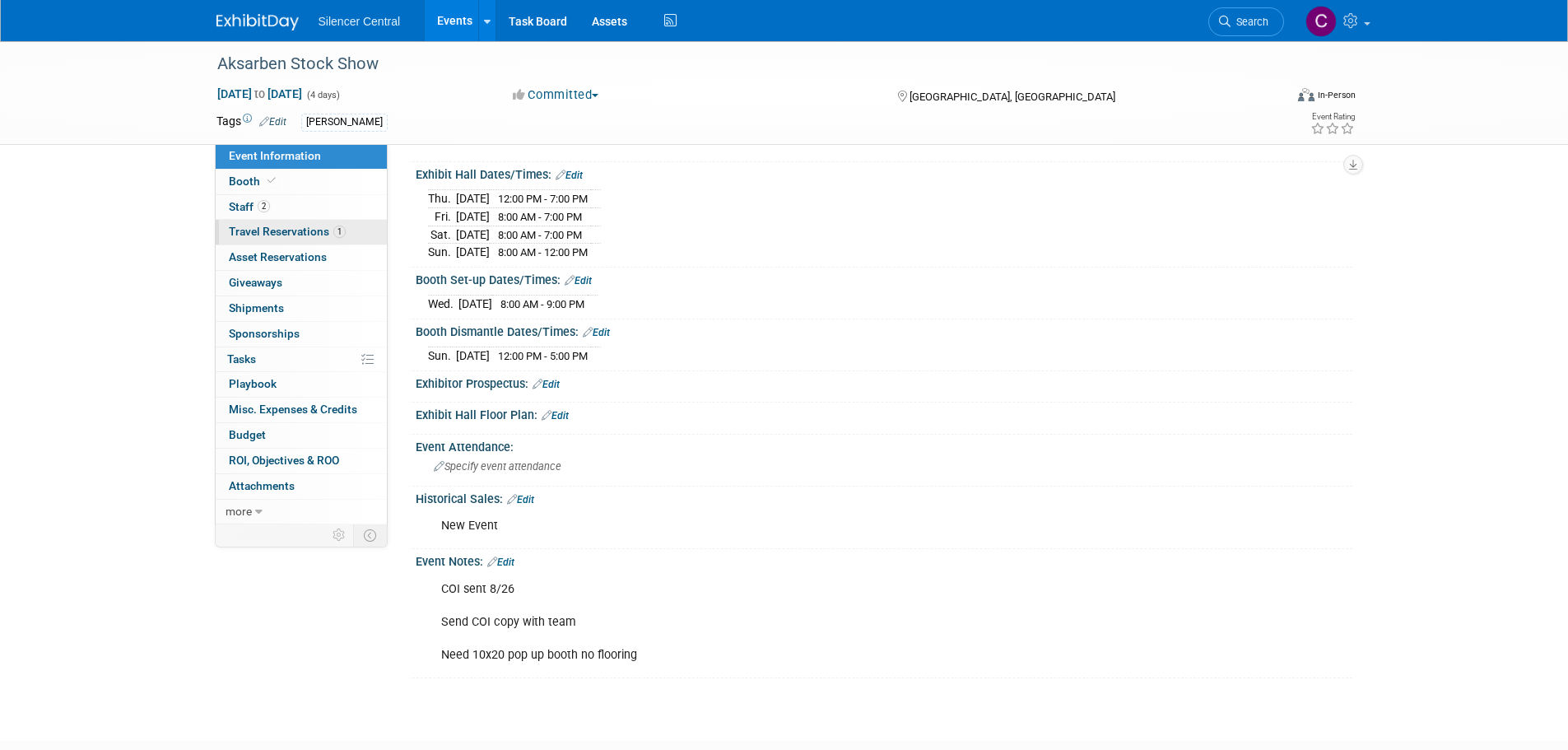
click at [280, 233] on span "Travel Reservations 1" at bounding box center [287, 231] width 117 height 13
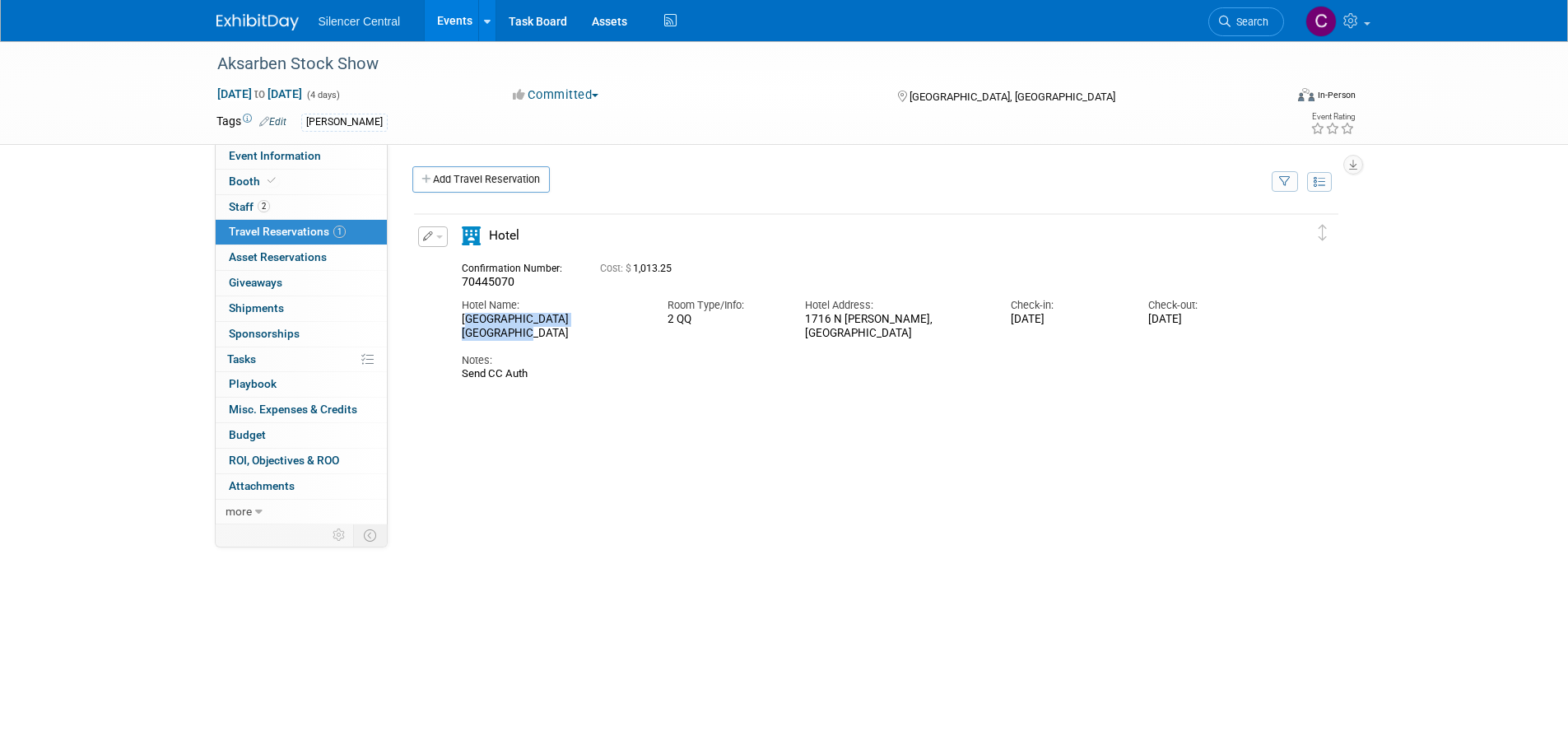
drag, startPoint x: 602, startPoint y: 316, endPoint x: 427, endPoint y: 322, distance: 175.1
click at [427, 322] on div "Edit Reservation 70445070" at bounding box center [864, 303] width 900 height 155
copy div "Sleep Inn Grand Island North"
click at [627, 231] on div "Hotel" at bounding box center [861, 241] width 824 height 29
click at [437, 236] on button "button" at bounding box center [433, 237] width 30 height 21
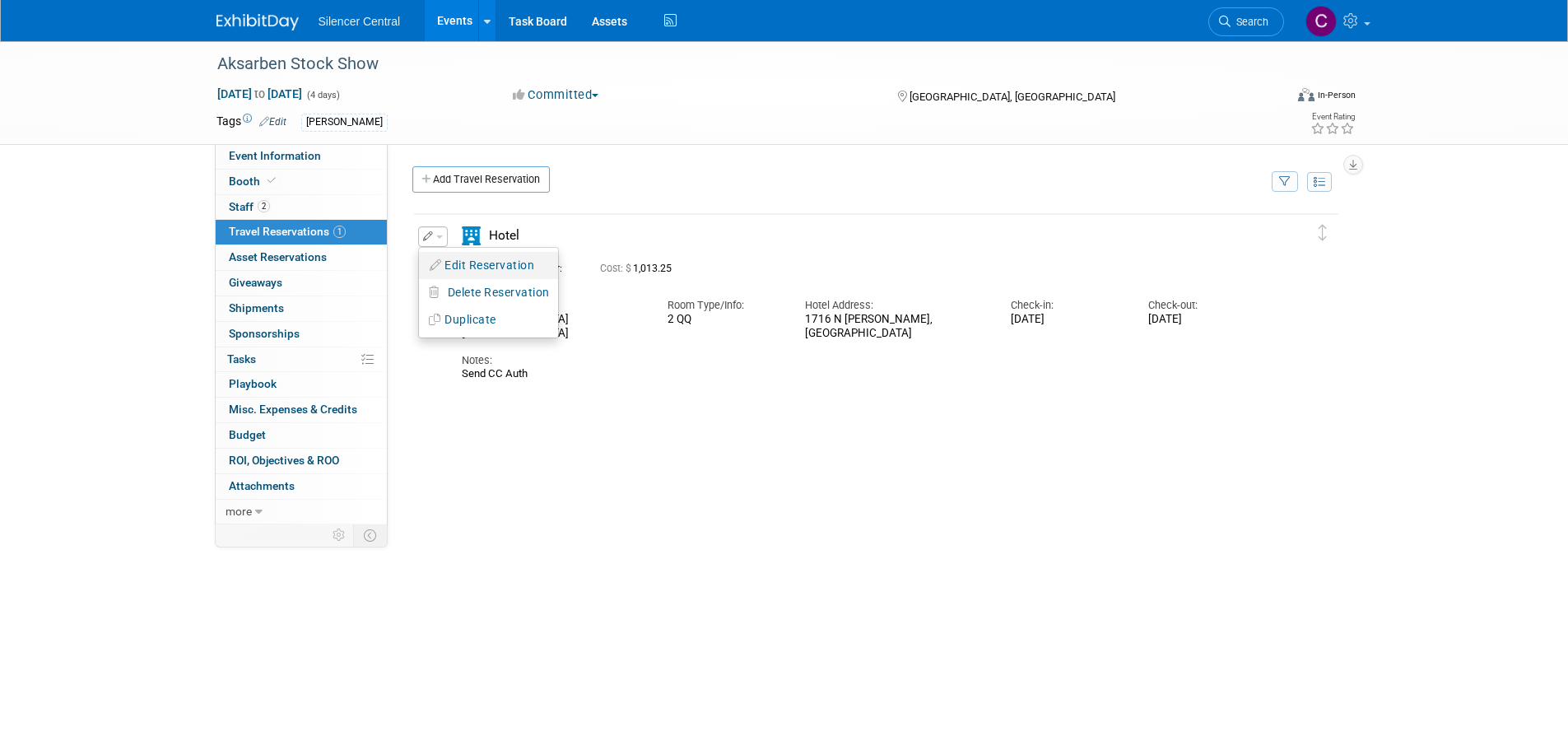
click at [501, 267] on button "Edit Reservation" at bounding box center [488, 266] width 139 height 24
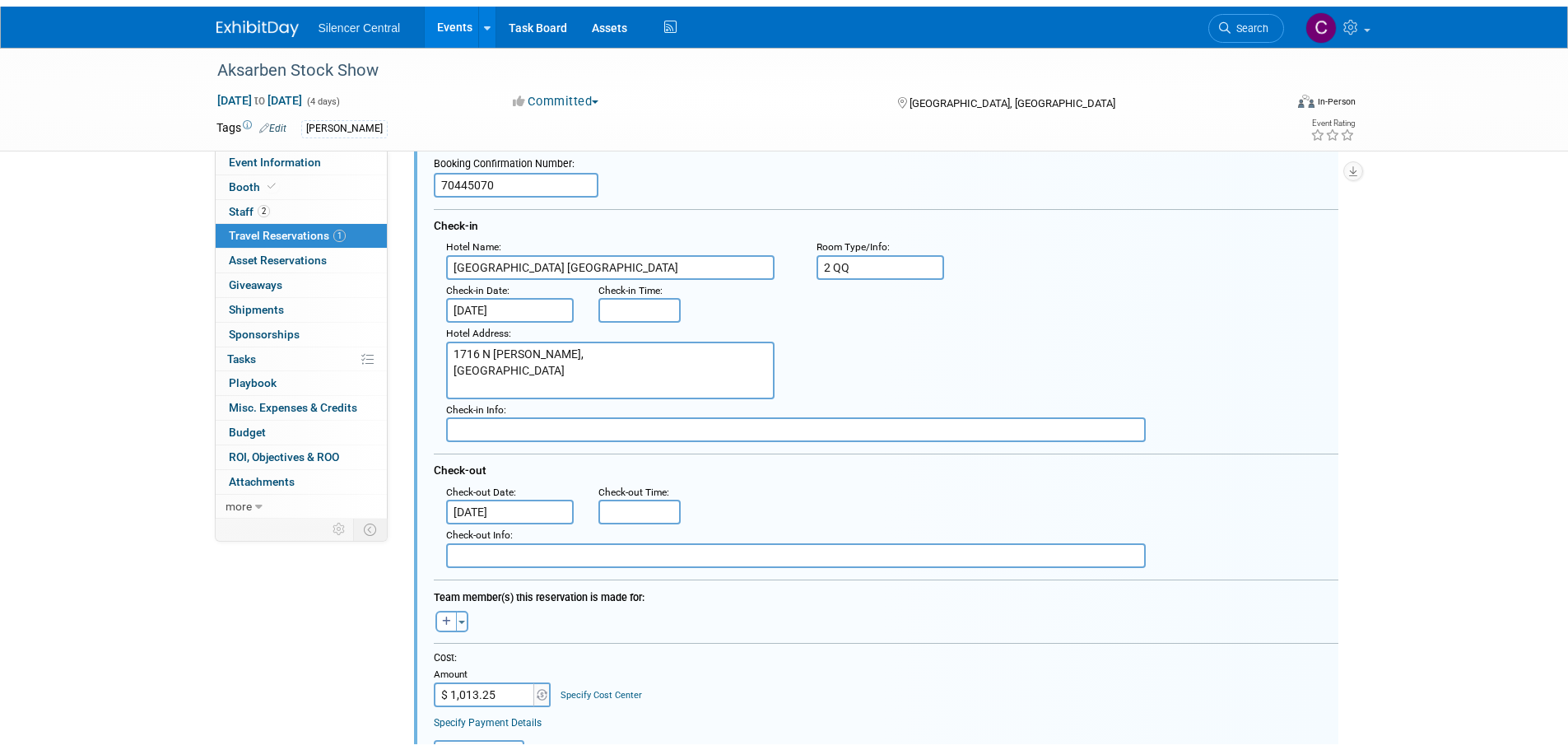
scroll to position [441, 0]
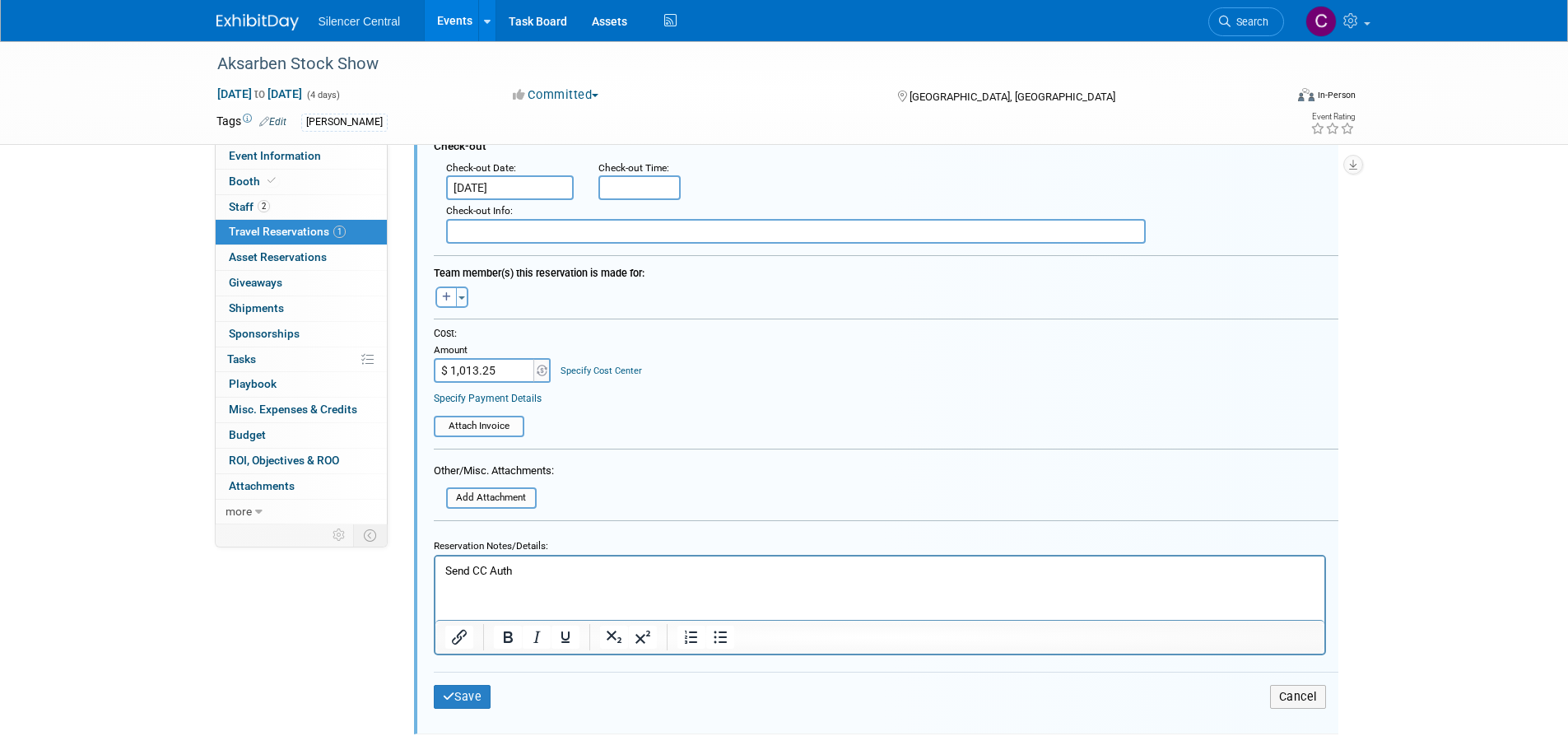
click at [528, 573] on p "Send CC Auth" at bounding box center [879, 570] width 870 height 15
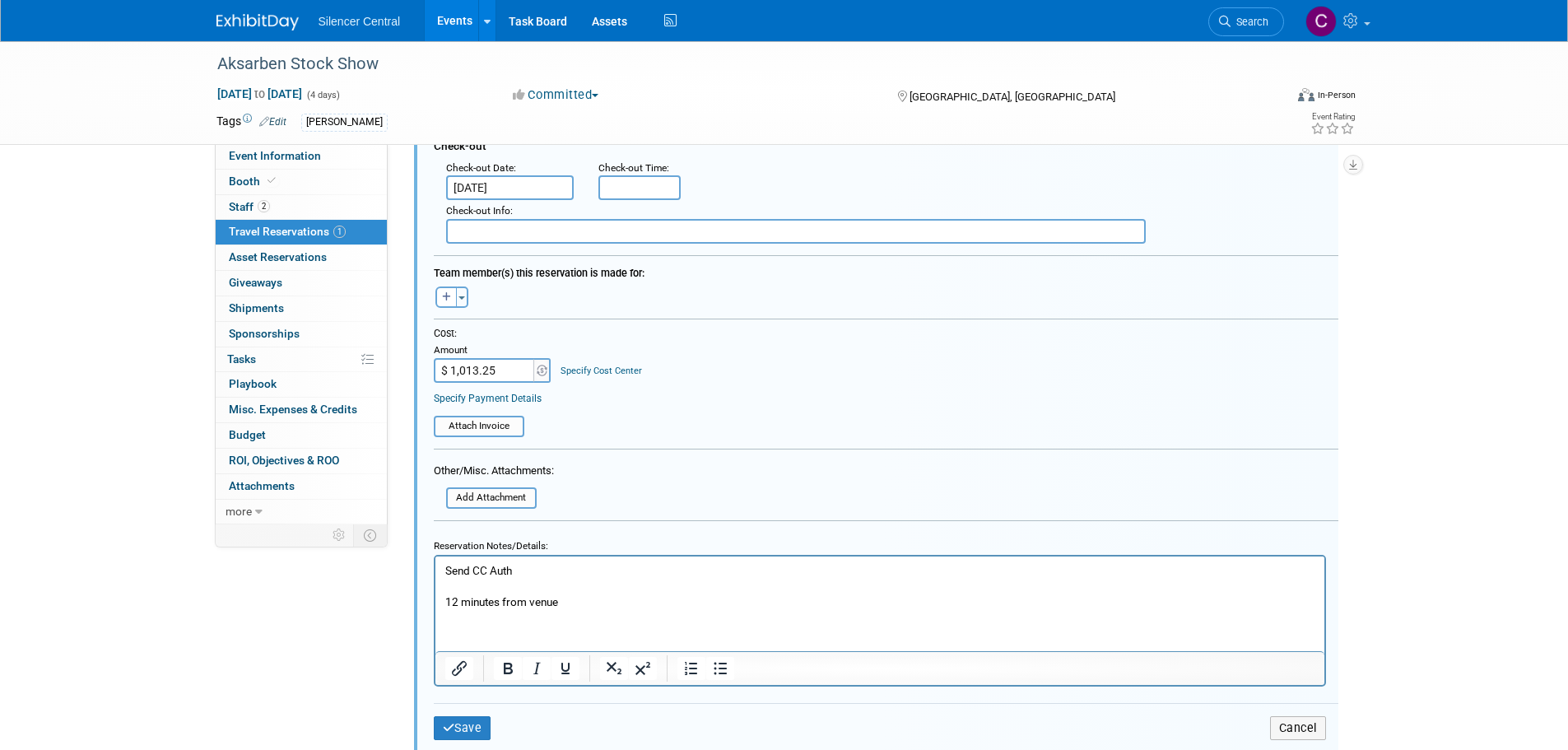
scroll to position [523, 0]
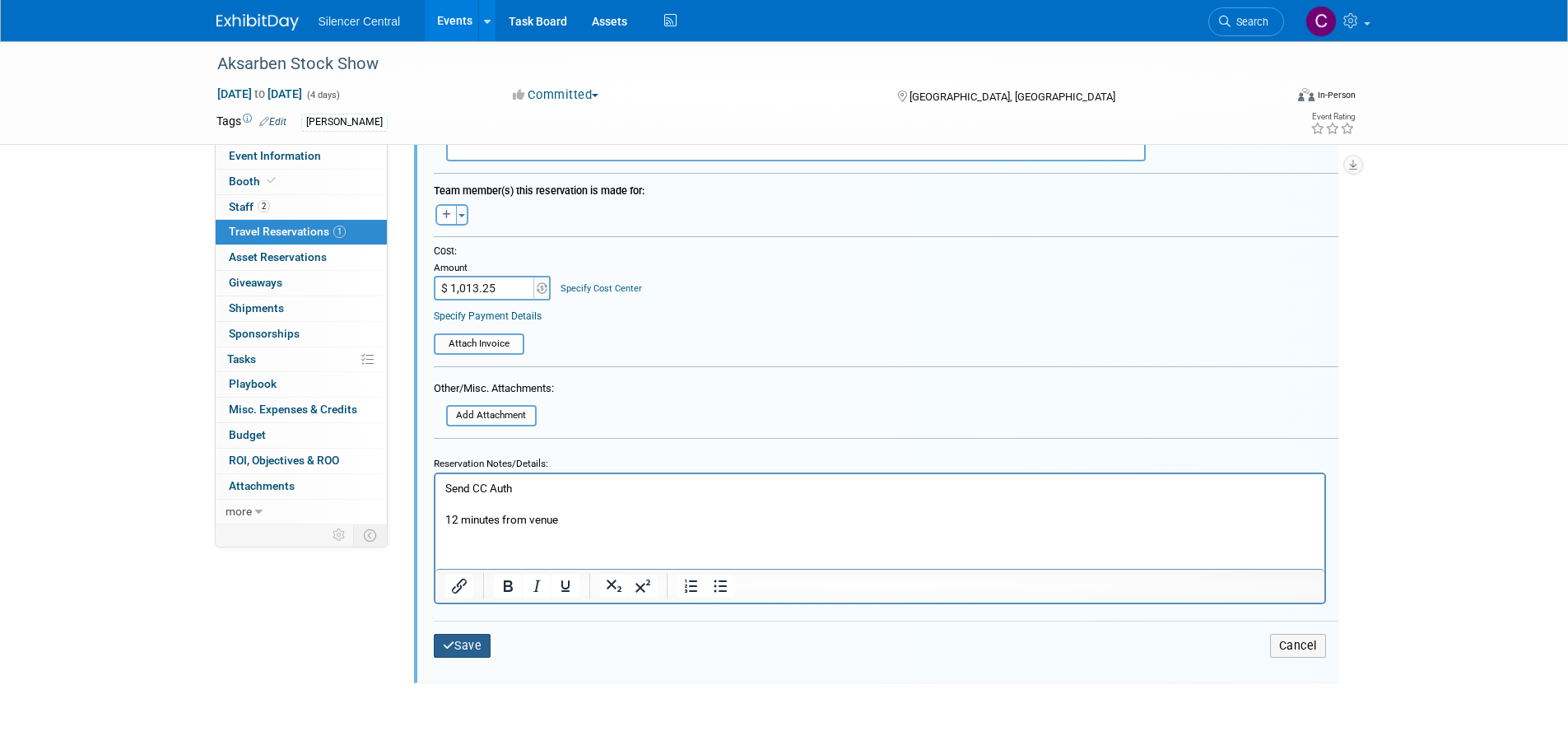
click at [469, 652] on button "Save" at bounding box center [462, 646] width 57 height 24
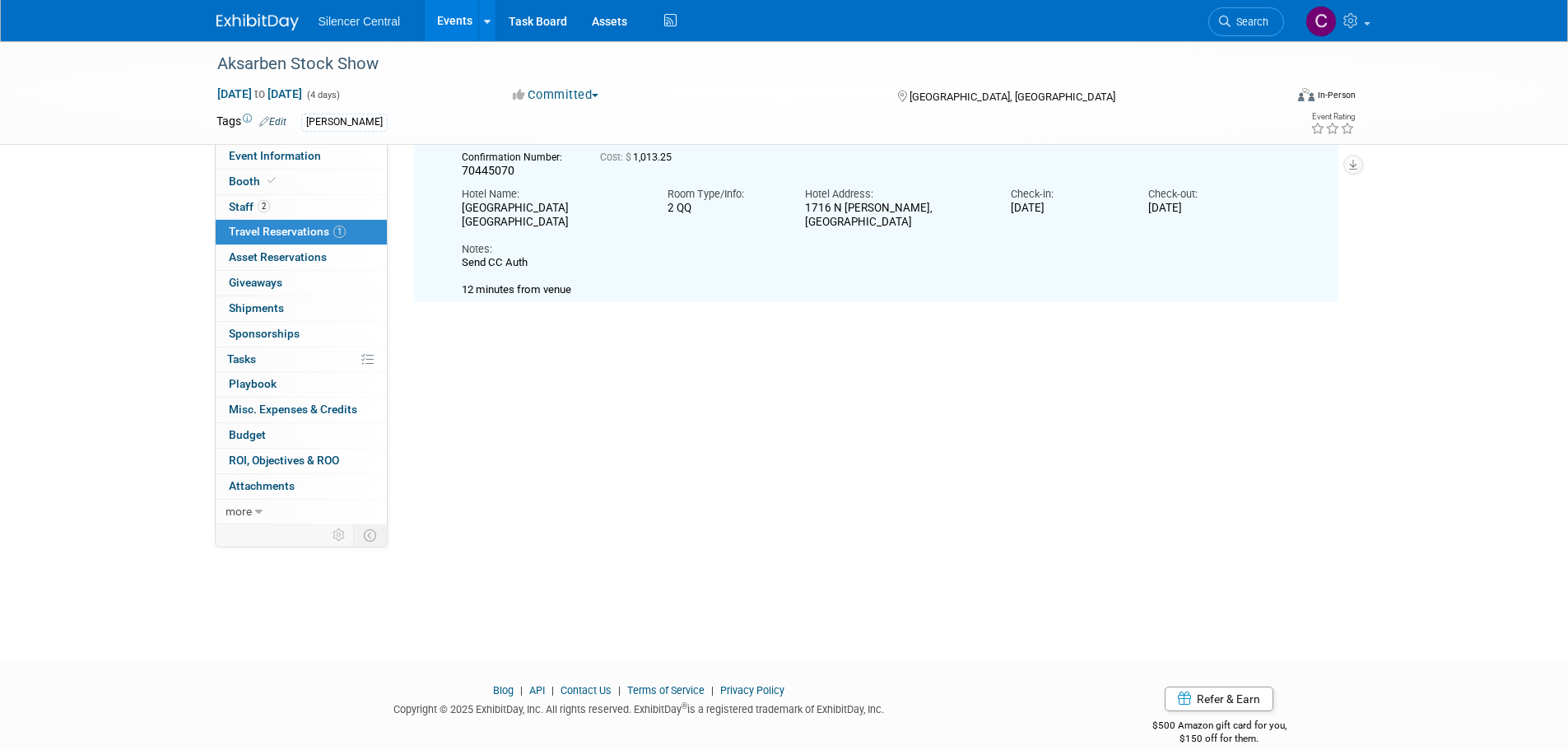
scroll to position [29, 0]
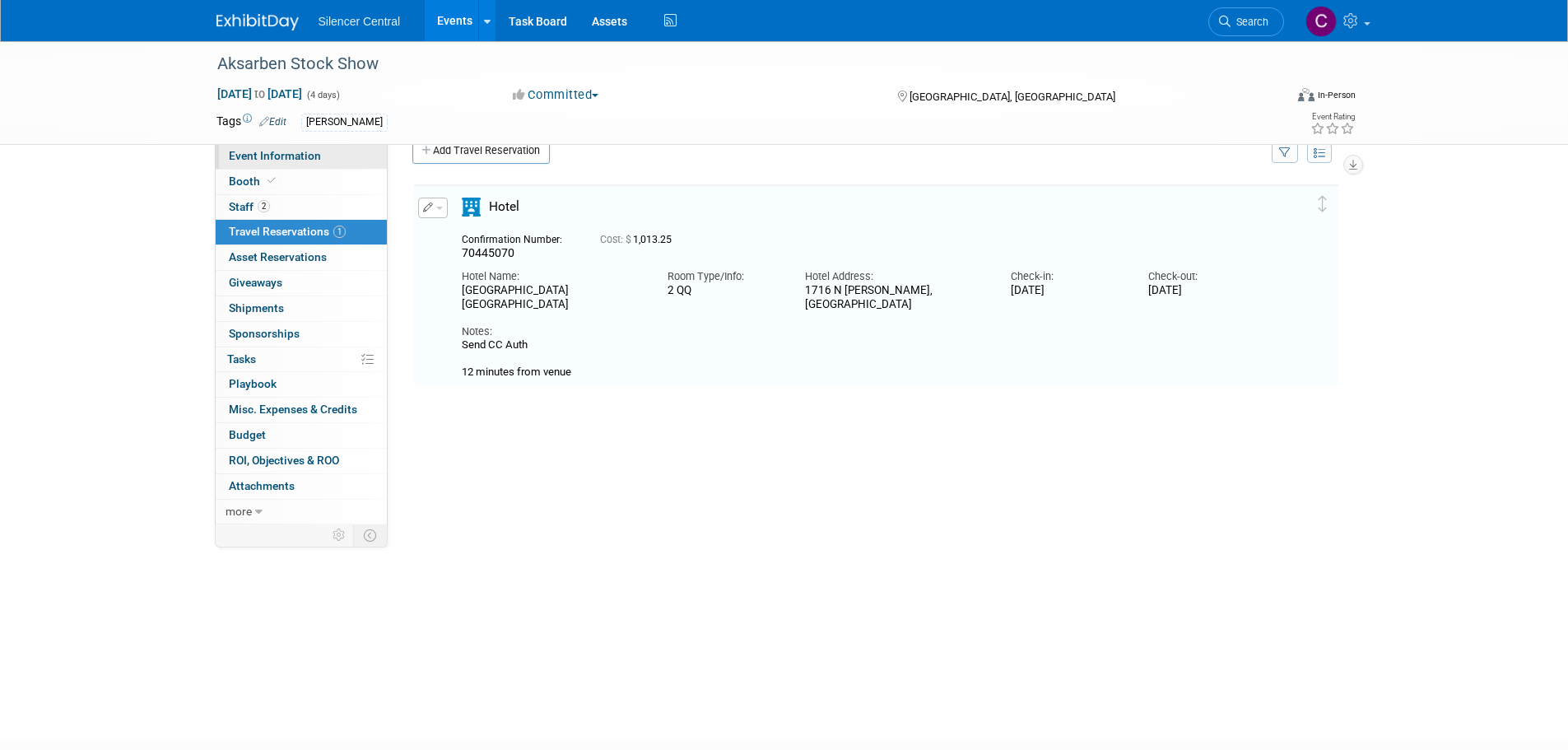
click at [318, 157] on span "Event Information" at bounding box center [275, 155] width 93 height 13
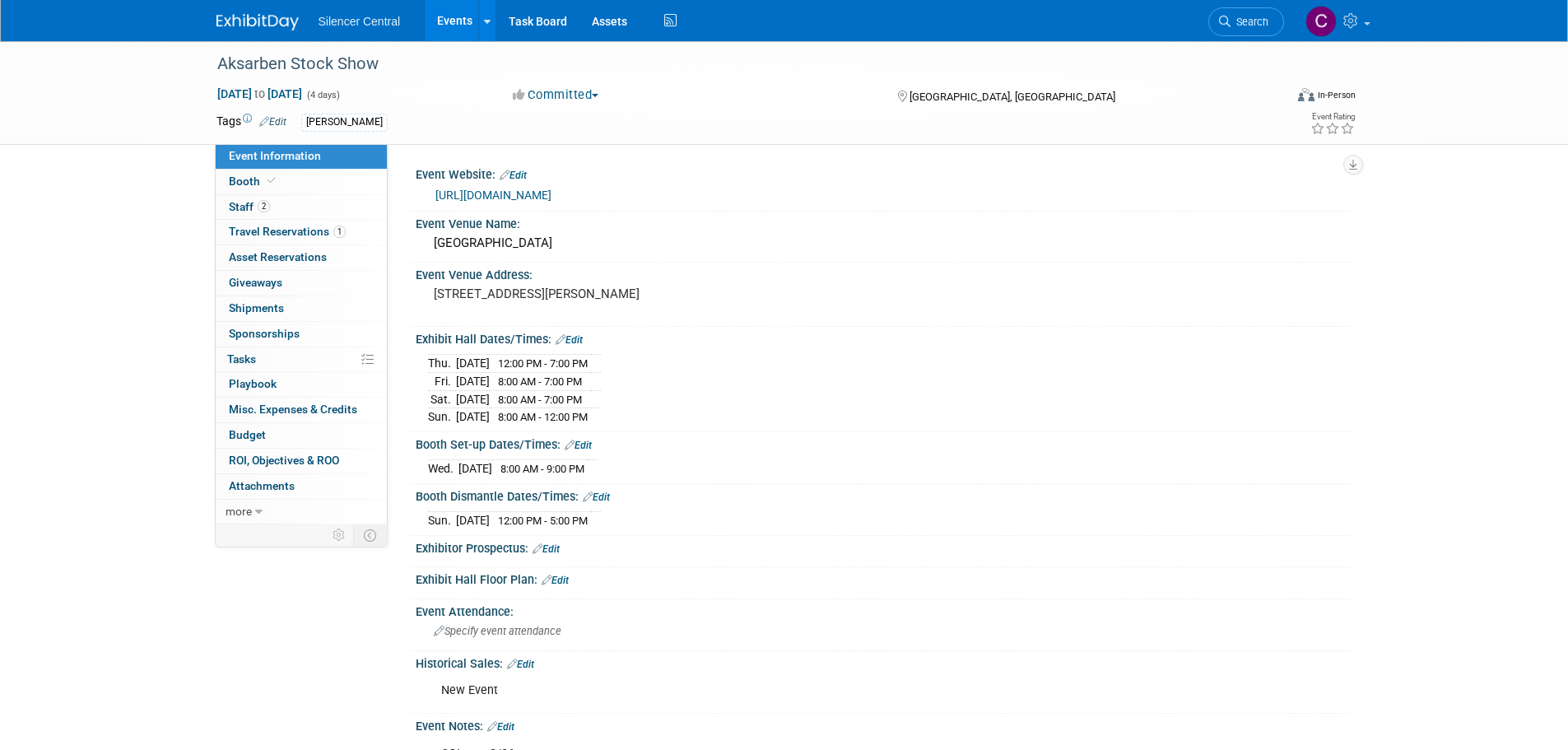
click at [256, 25] on img at bounding box center [258, 21] width 82 height 16
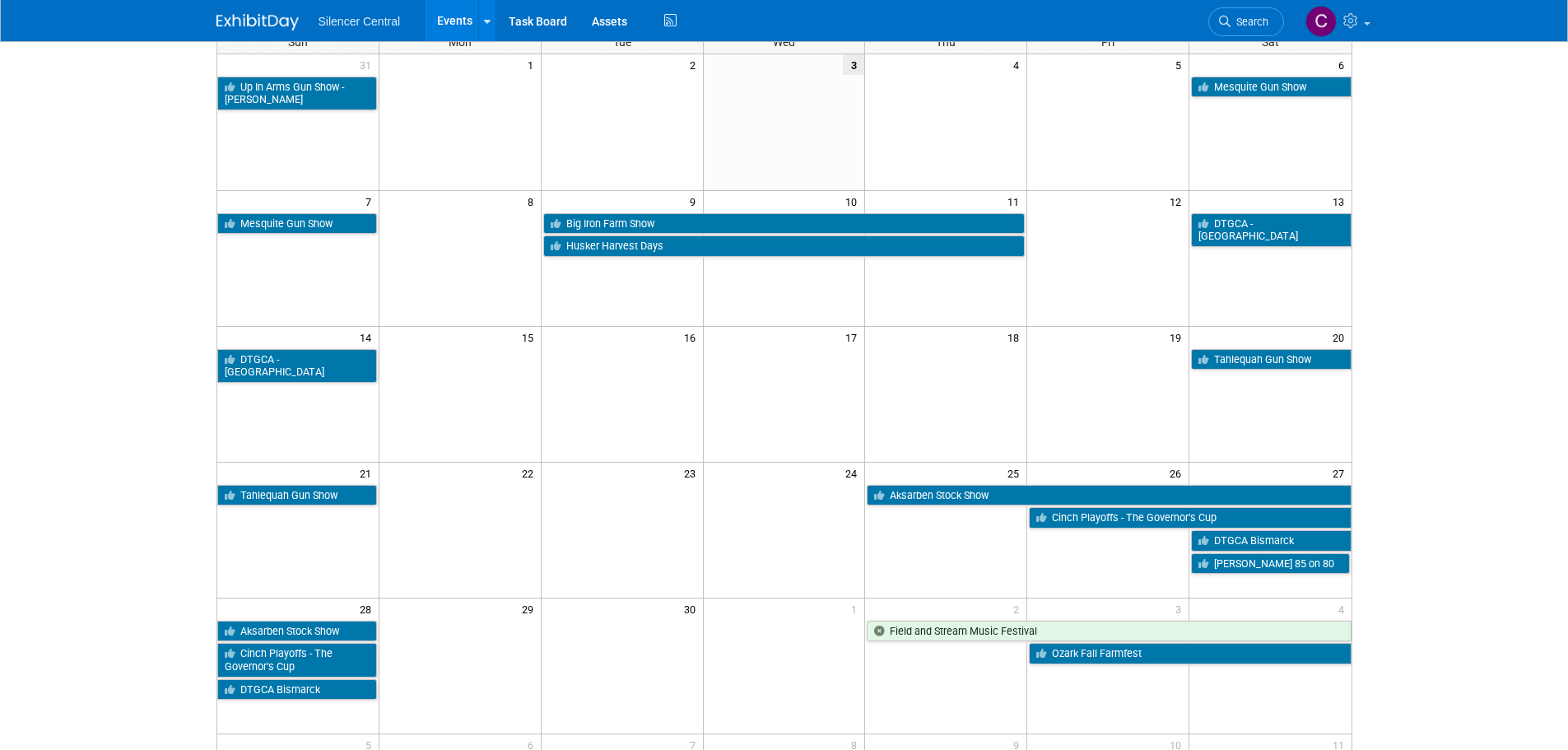
scroll to position [165, 0]
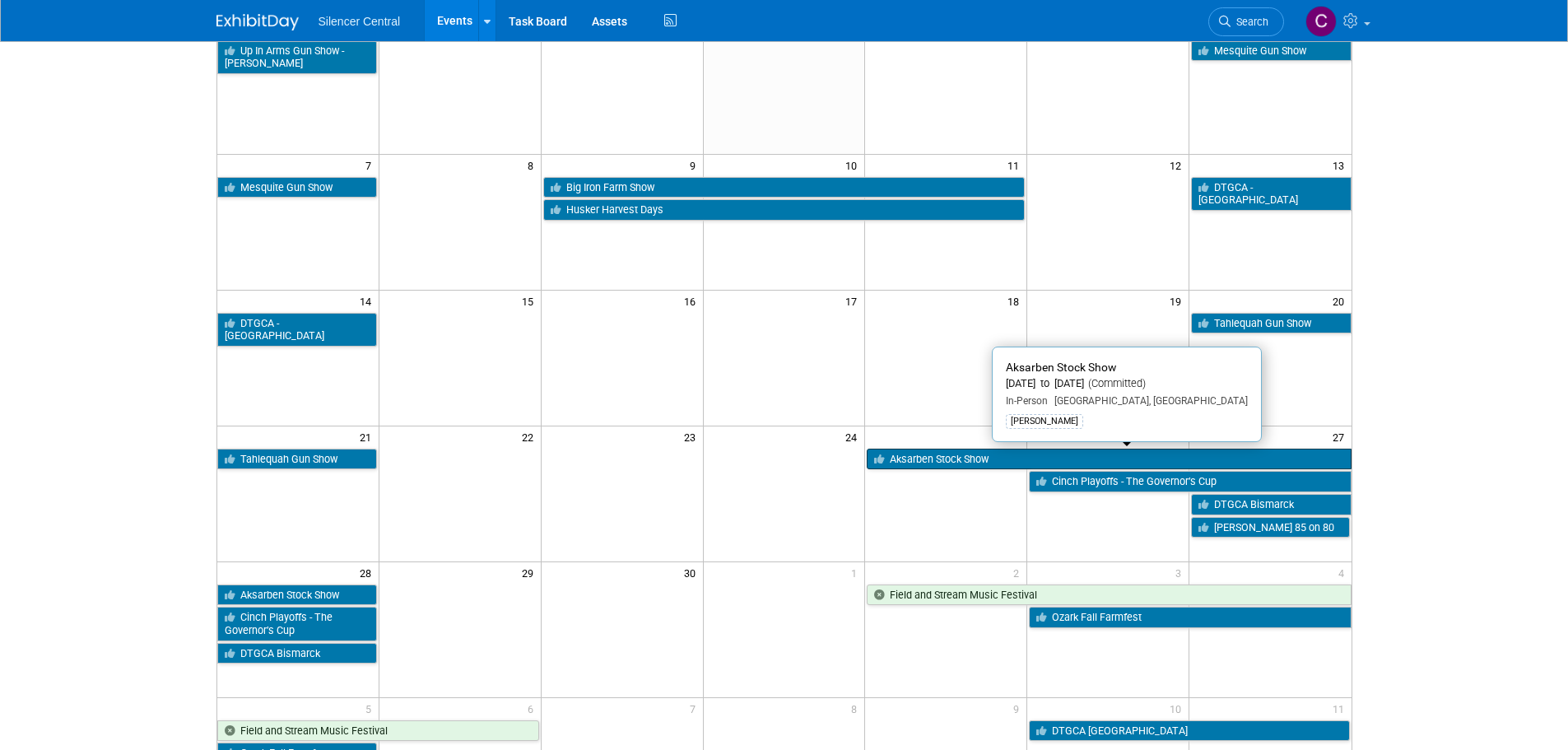
click at [933, 453] on link "Aksarben Stock Show" at bounding box center [1108, 459] width 484 height 21
